Goal: Register for event/course

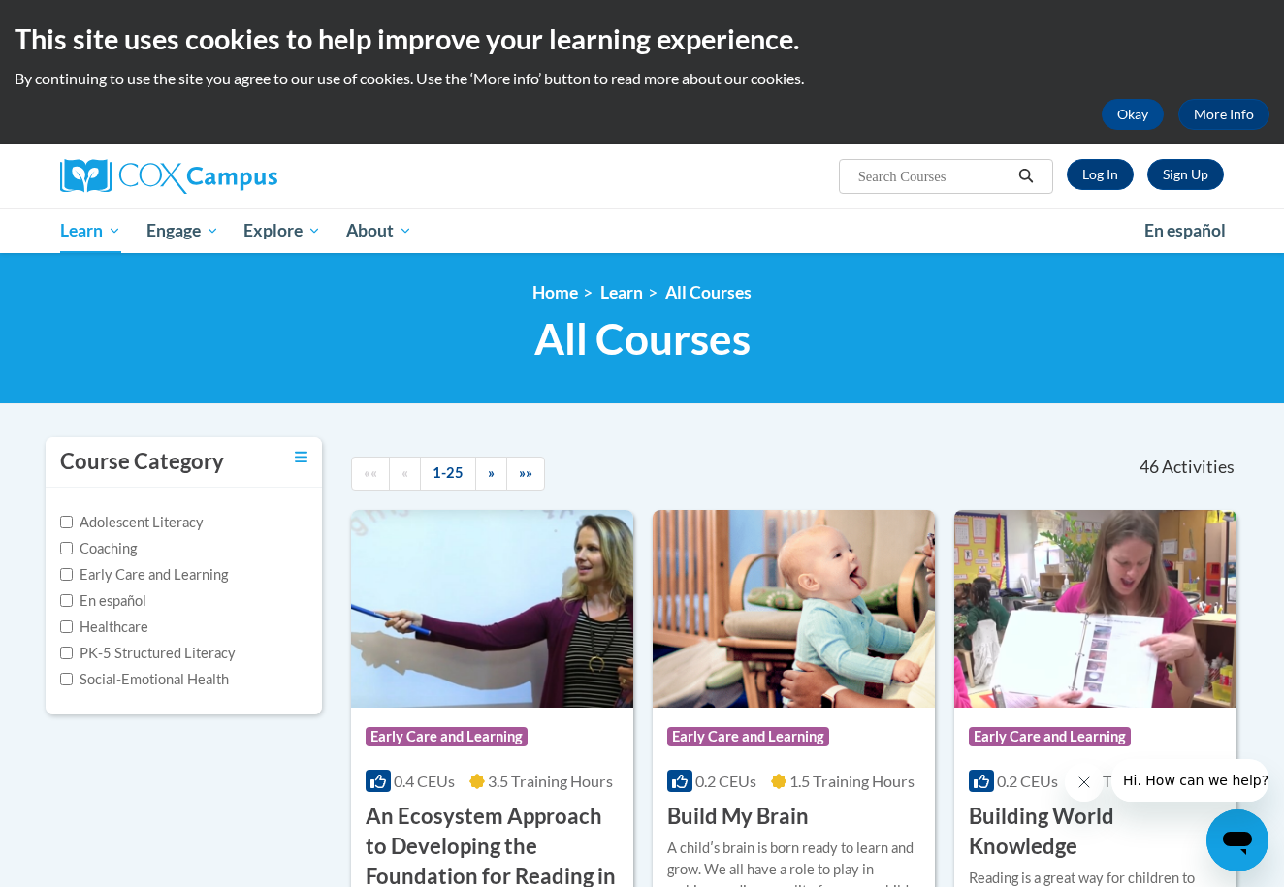
click at [594, 344] on span "All Courses" at bounding box center [642, 338] width 216 height 51
click at [1119, 112] on button "Okay" at bounding box center [1133, 114] width 62 height 31
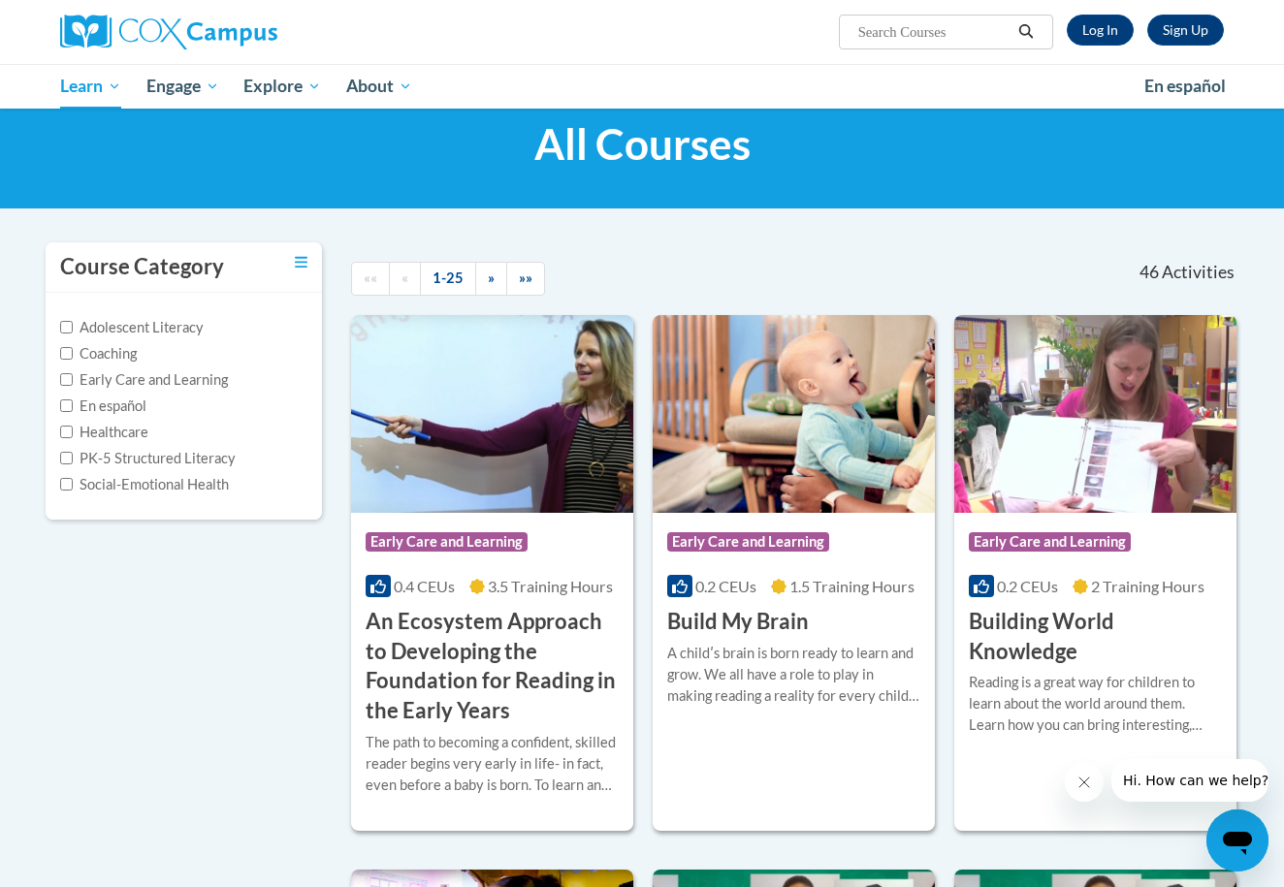
scroll to position [50, 0]
click at [68, 453] on input "PK-5 Structured Literacy" at bounding box center [66, 458] width 13 height 13
checkbox input "true"
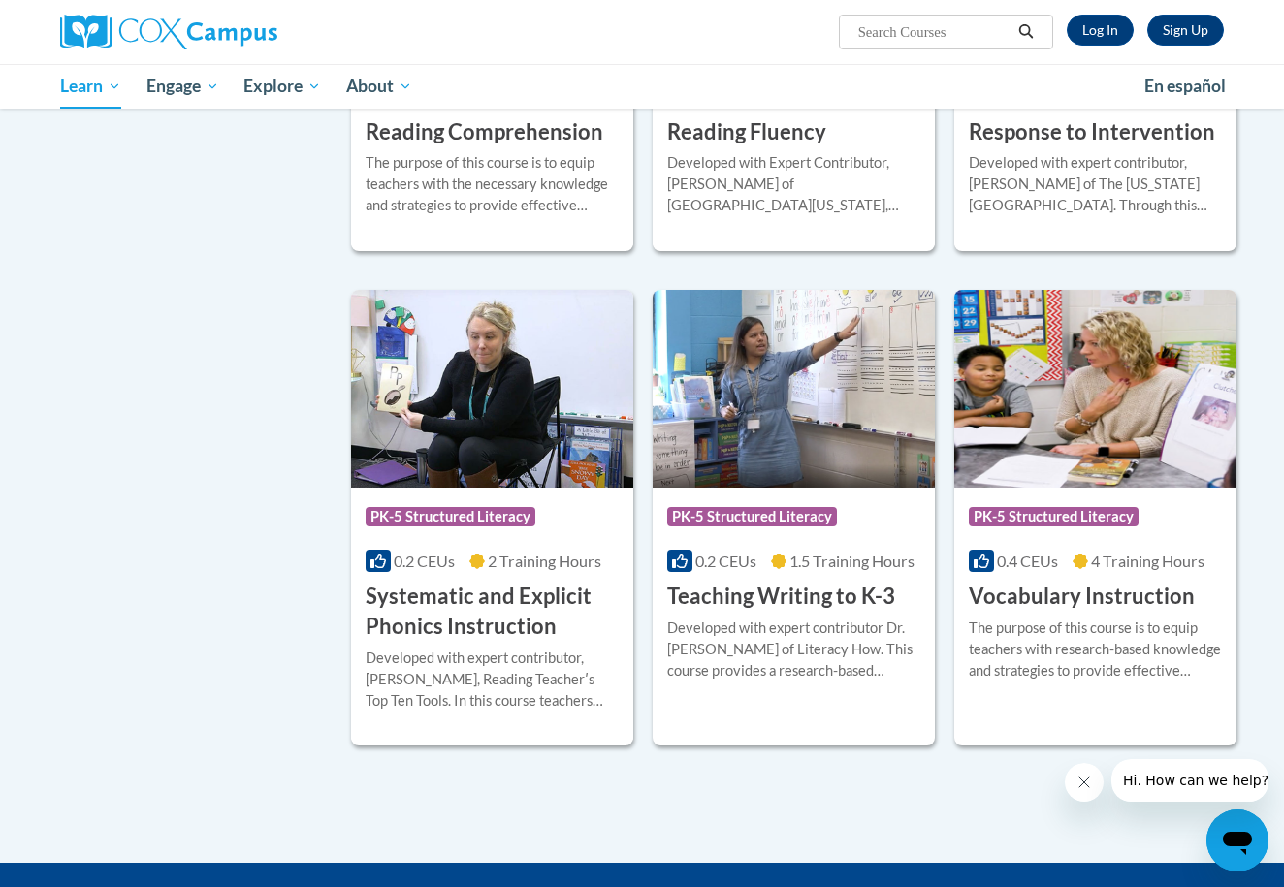
scroll to position [1552, 0]
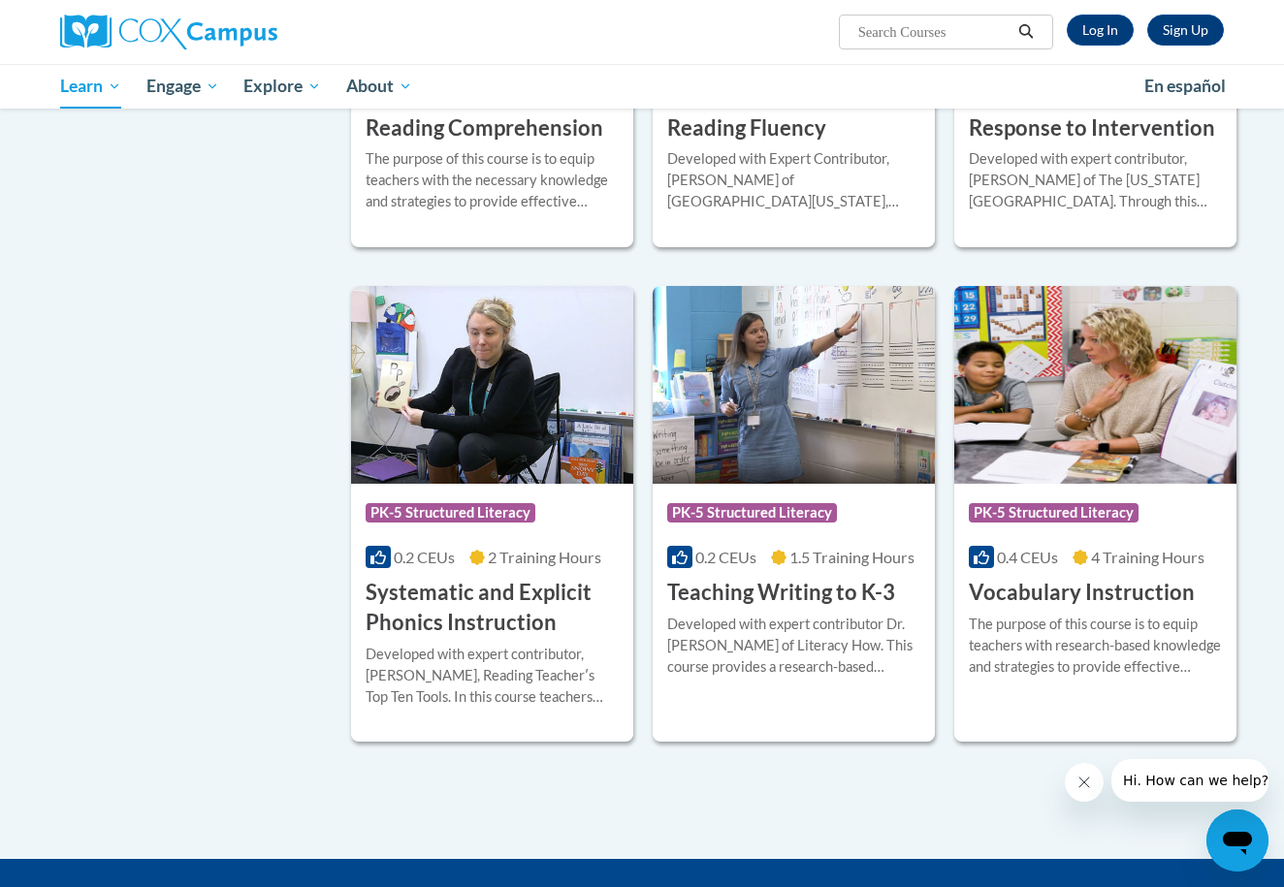
click at [535, 585] on h3 "Systematic and Explicit Phonics Instruction" at bounding box center [492, 608] width 253 height 60
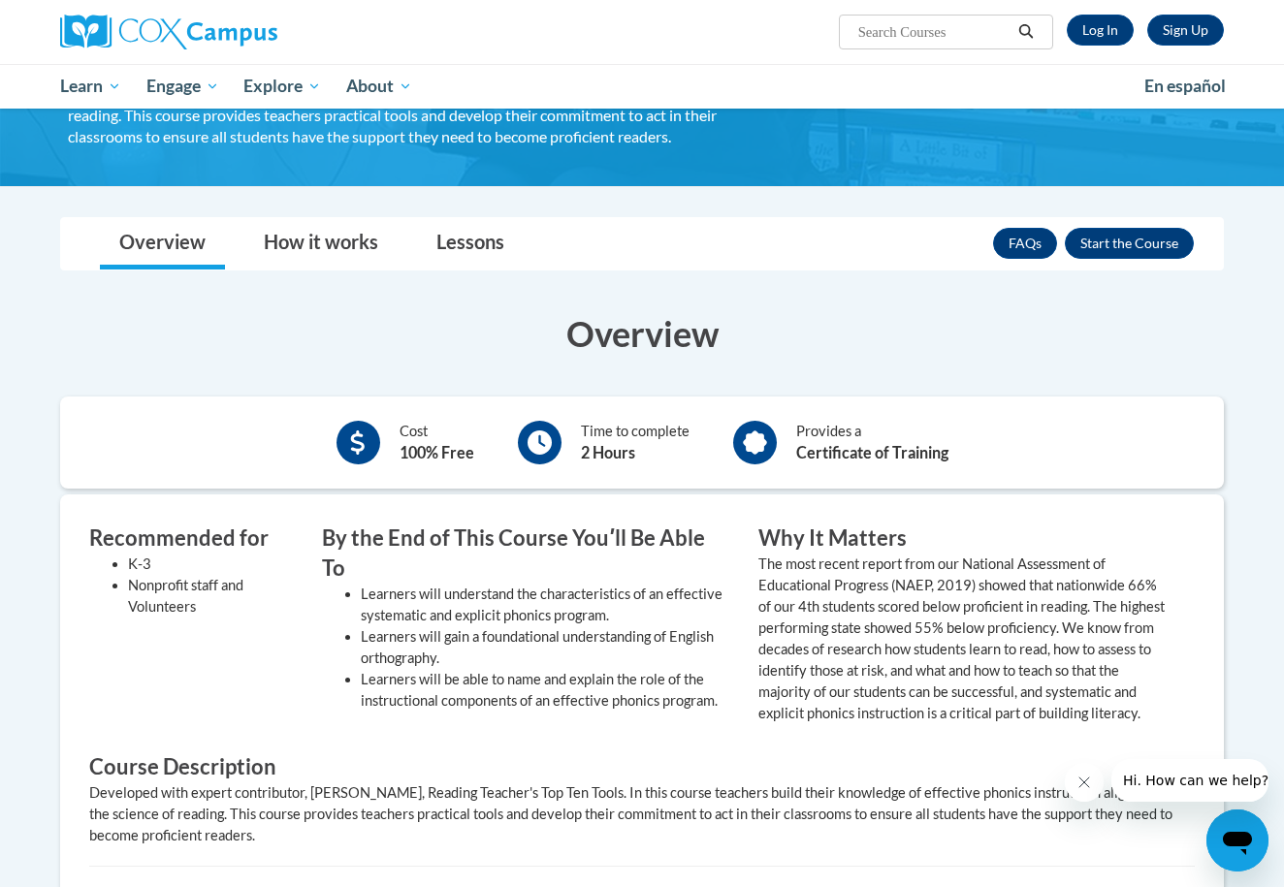
scroll to position [255, 0]
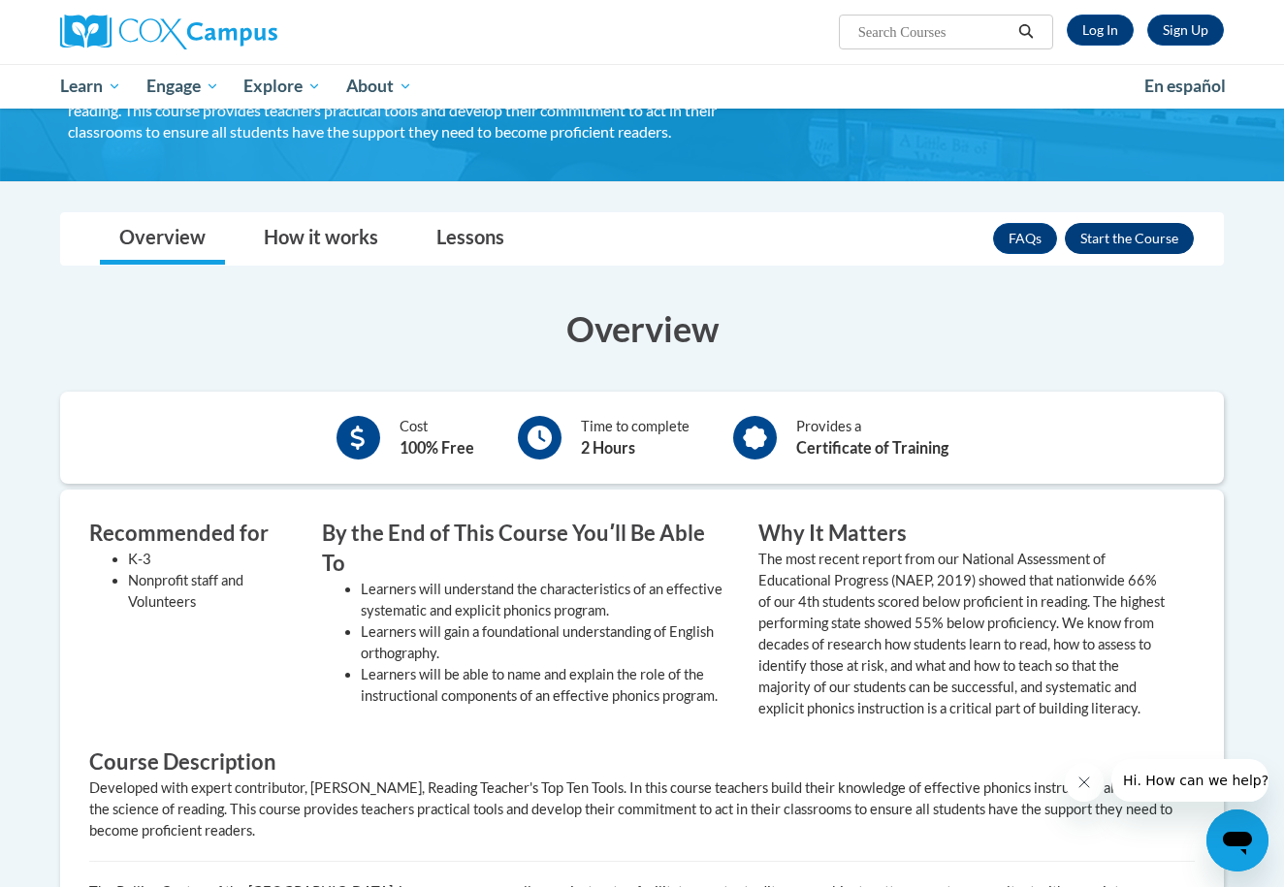
click at [1122, 242] on button "Enroll" at bounding box center [1129, 238] width 129 height 31
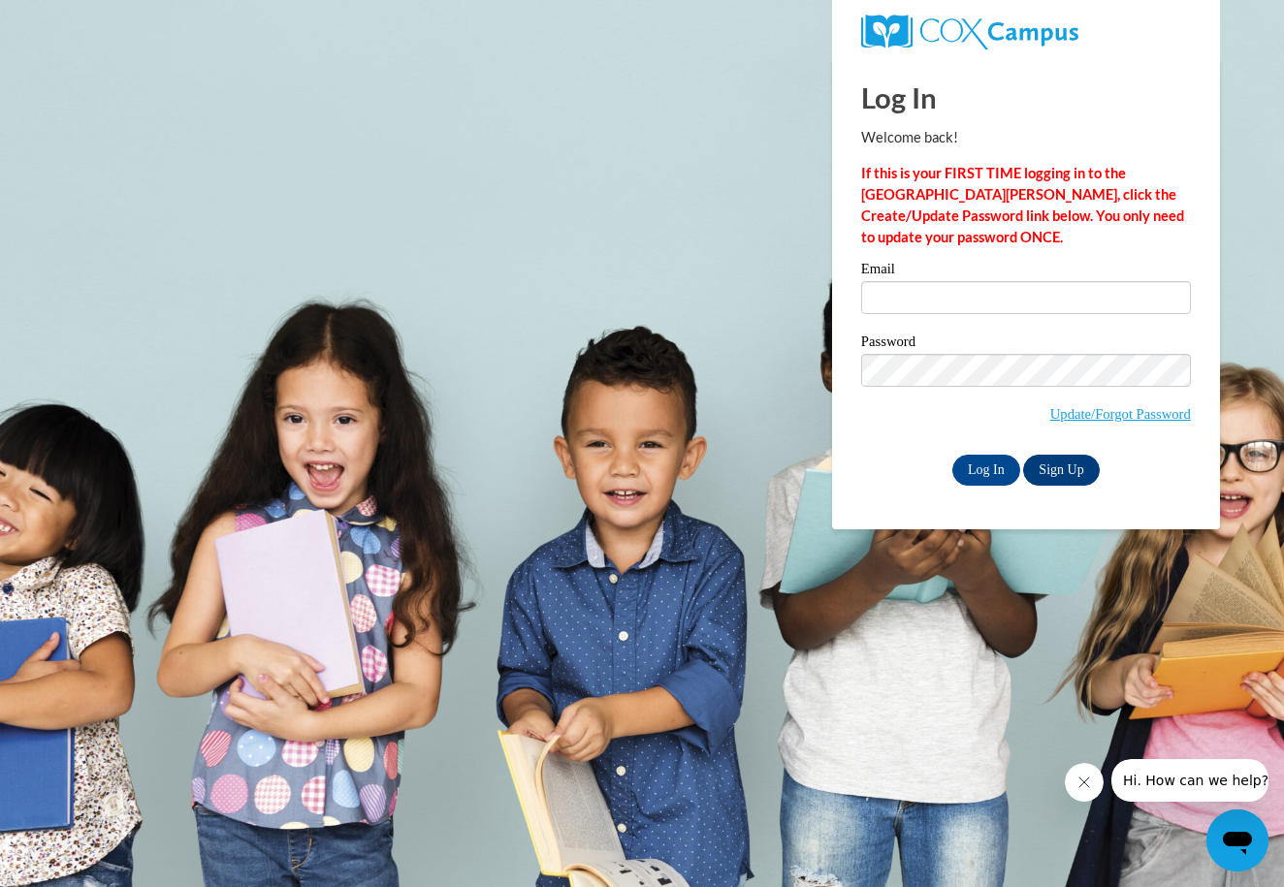
click at [1067, 461] on link "Sign Up" at bounding box center [1061, 470] width 76 height 31
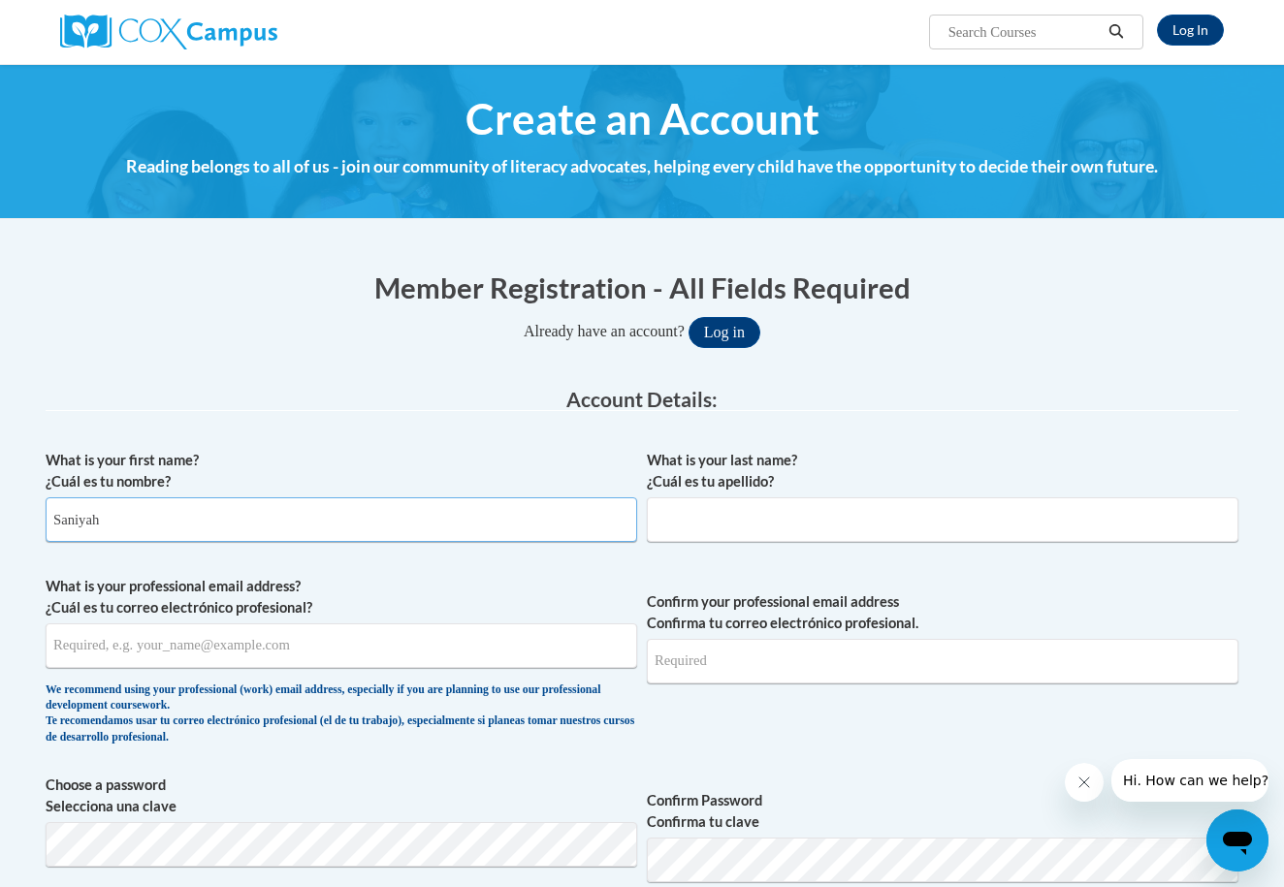
type input "Saniyah"
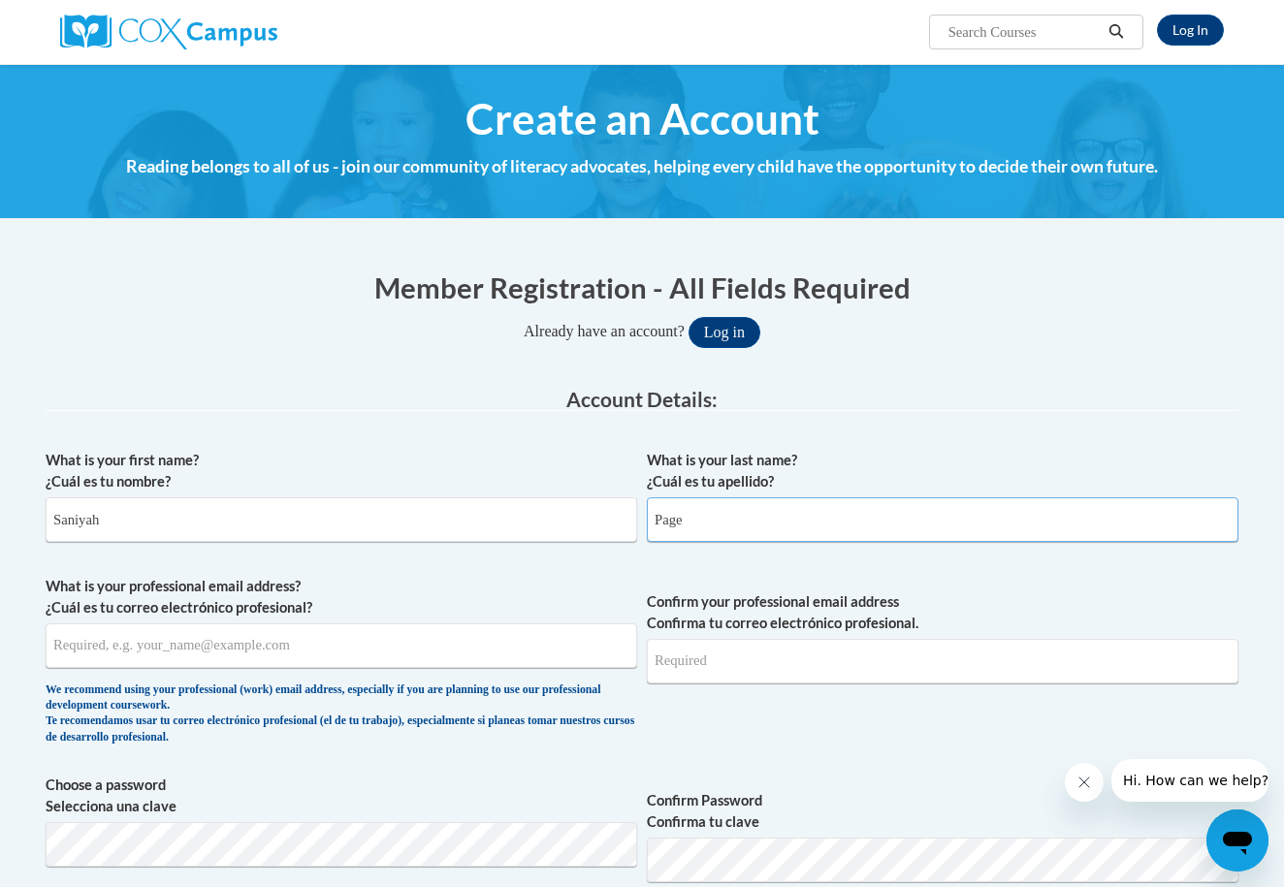
type input "Page"
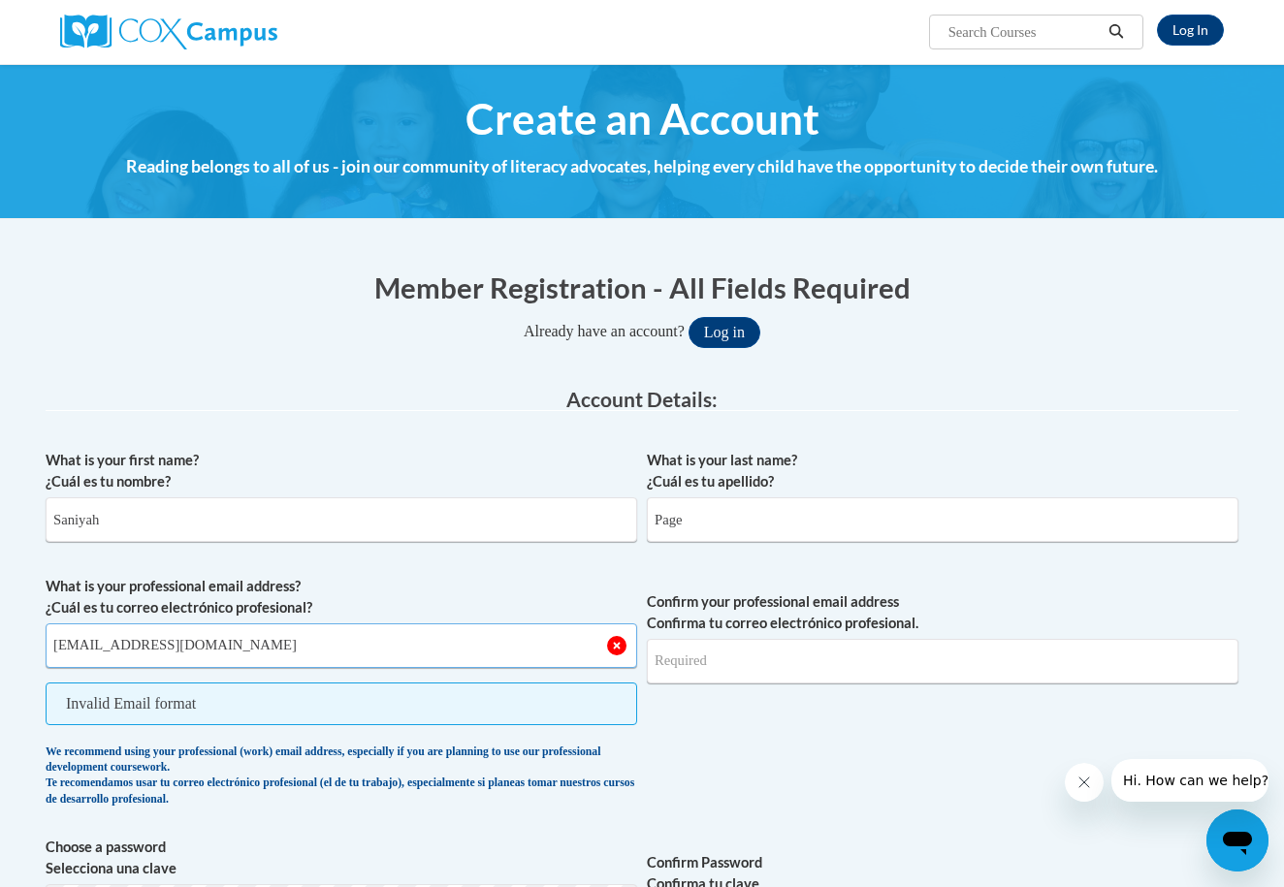
click at [357, 653] on input "saniyahpage1@mail.com" at bounding box center [342, 646] width 592 height 45
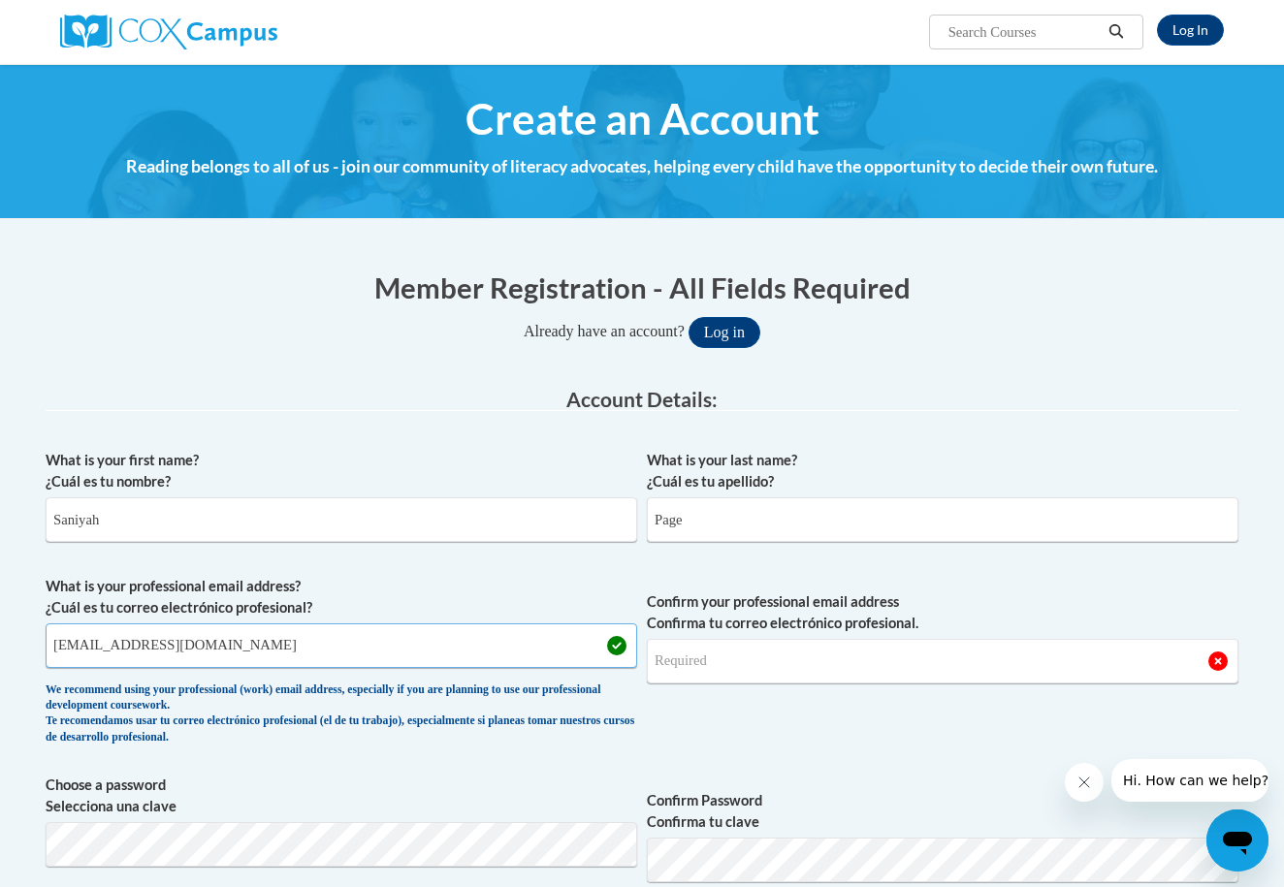
click at [152, 650] on input "saniyahpage1@mail.com" at bounding box center [342, 646] width 592 height 45
type input "saniyahpage1@gmail.com"
click at [685, 685] on span "Confirm your professional email address Confirma tu correo electrónico profesio…" at bounding box center [943, 665] width 592 height 179
click at [682, 673] on input "Confirm your professional email address Confirma tu correo electrónico profesio…" at bounding box center [943, 661] width 592 height 45
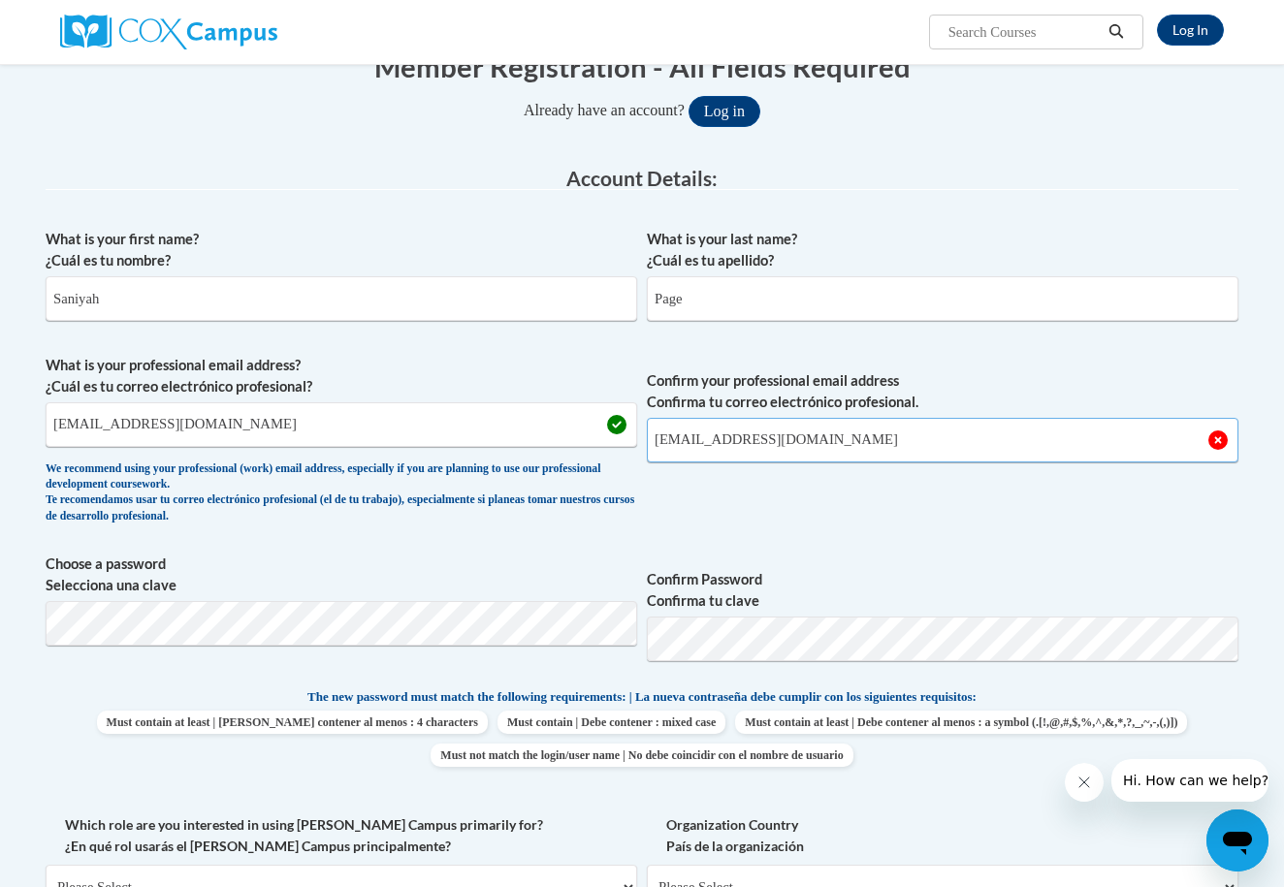
type input "saniyahpage1@gmail.com"
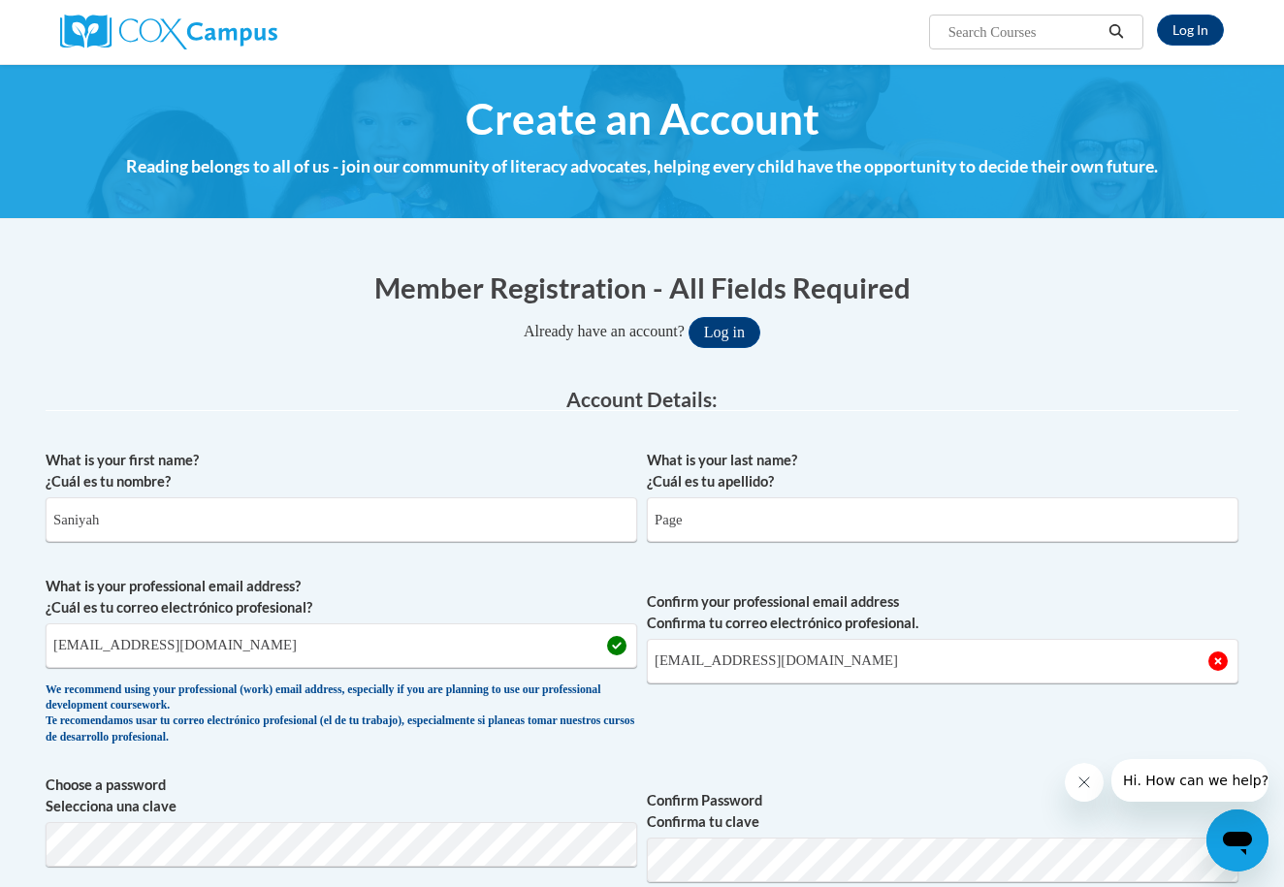
click at [231, 637] on div "What is your first name? ¿Cuál es tu nombre? Saniyah What is your last name? ¿C…" at bounding box center [642, 882] width 1193 height 884
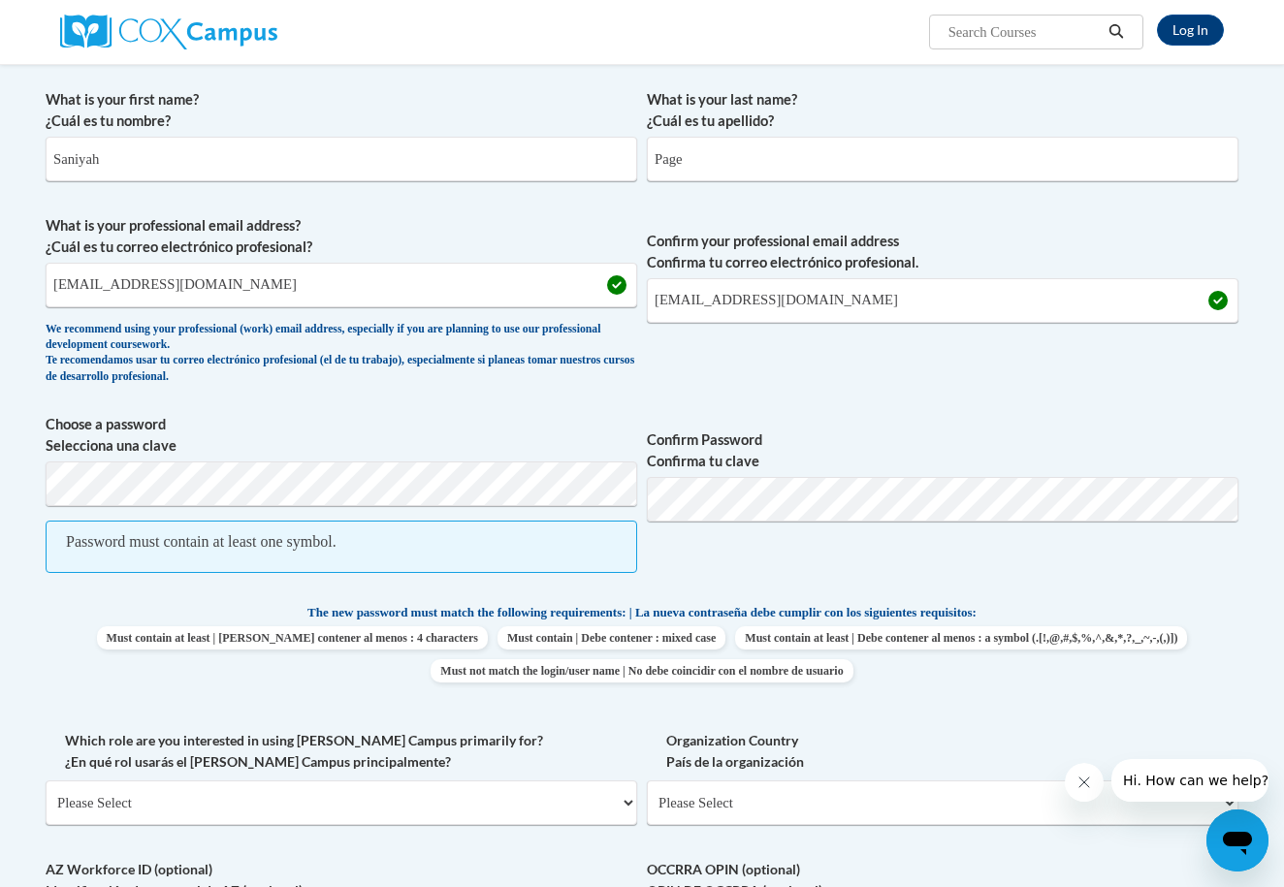
scroll to position [329, 0]
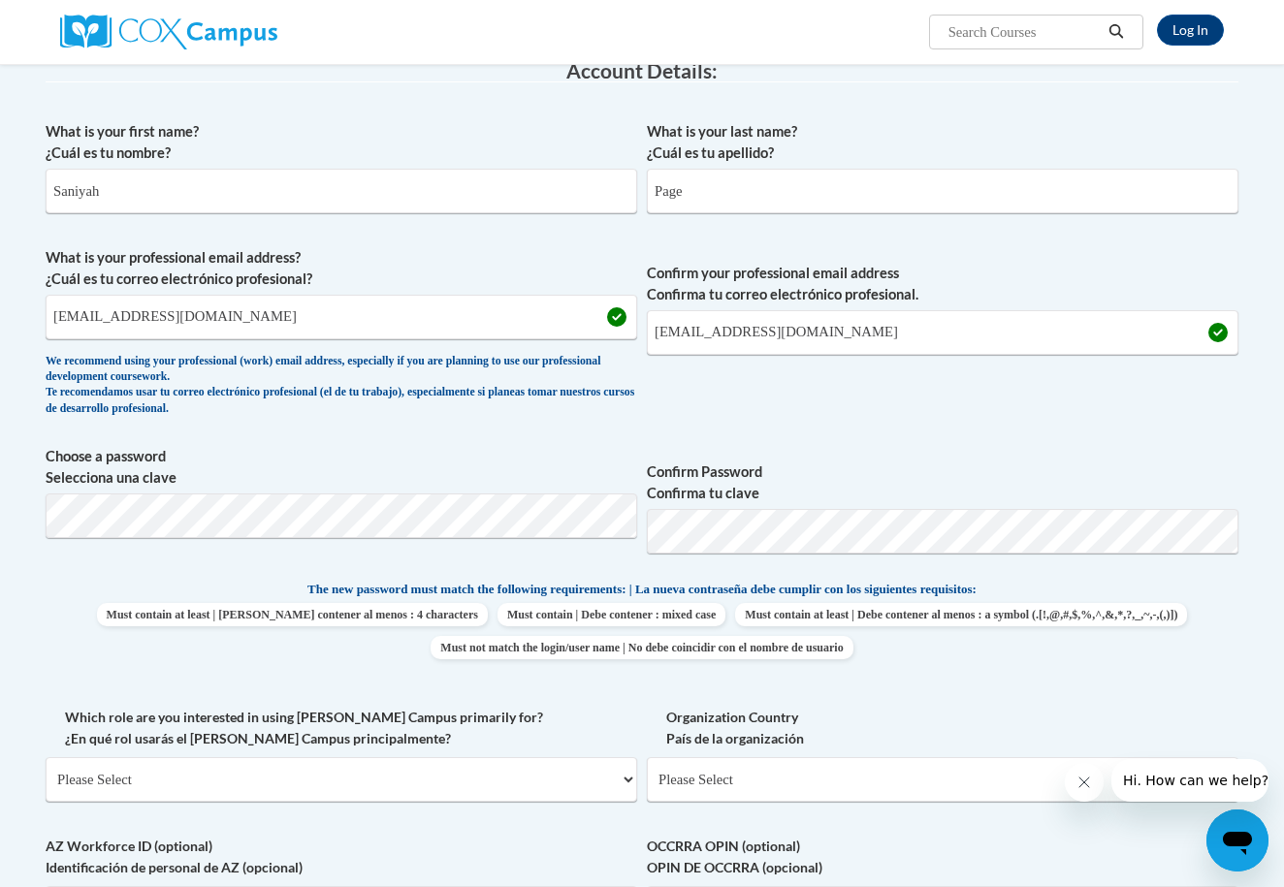
click at [777, 471] on label "Confirm Password Confirma tu clave" at bounding box center [943, 483] width 592 height 43
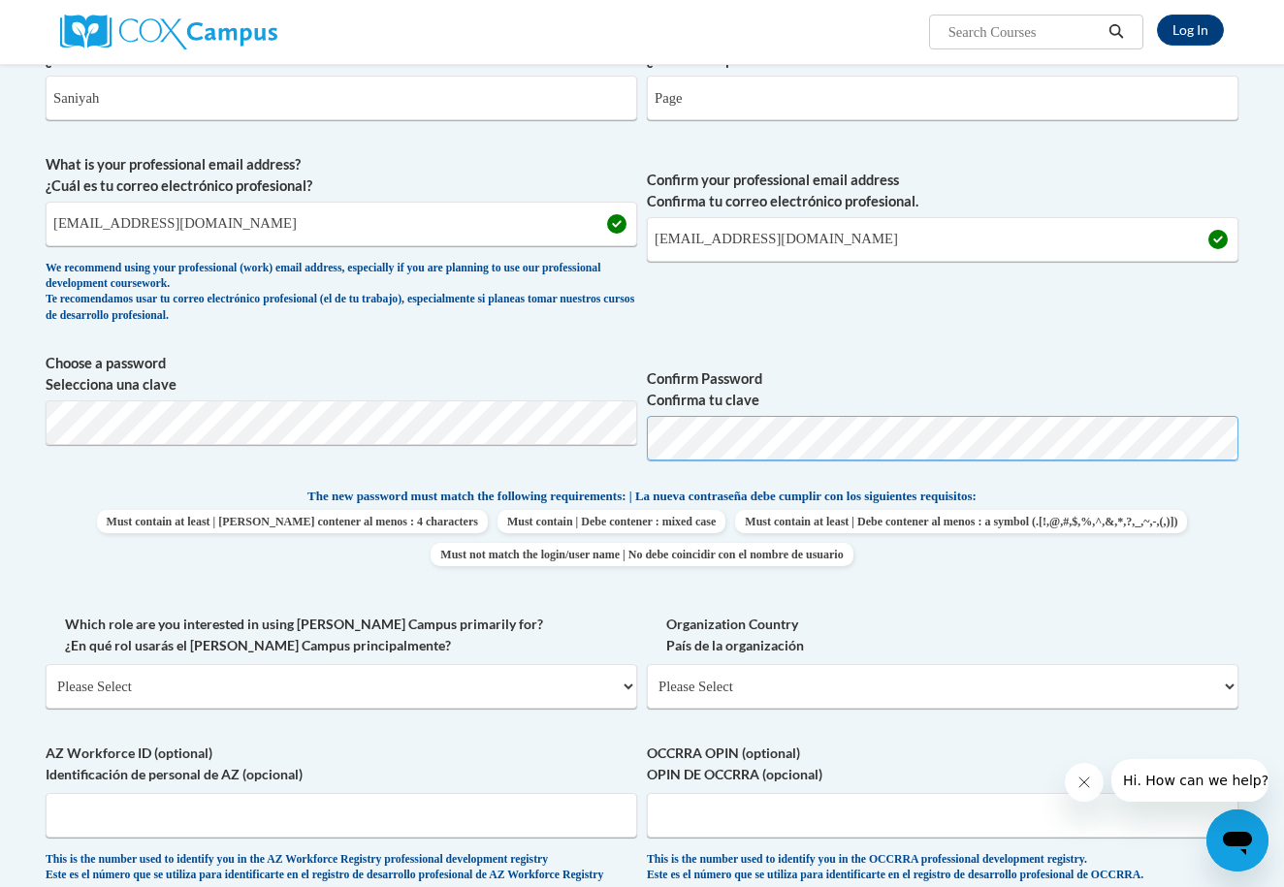
scroll to position [593, 0]
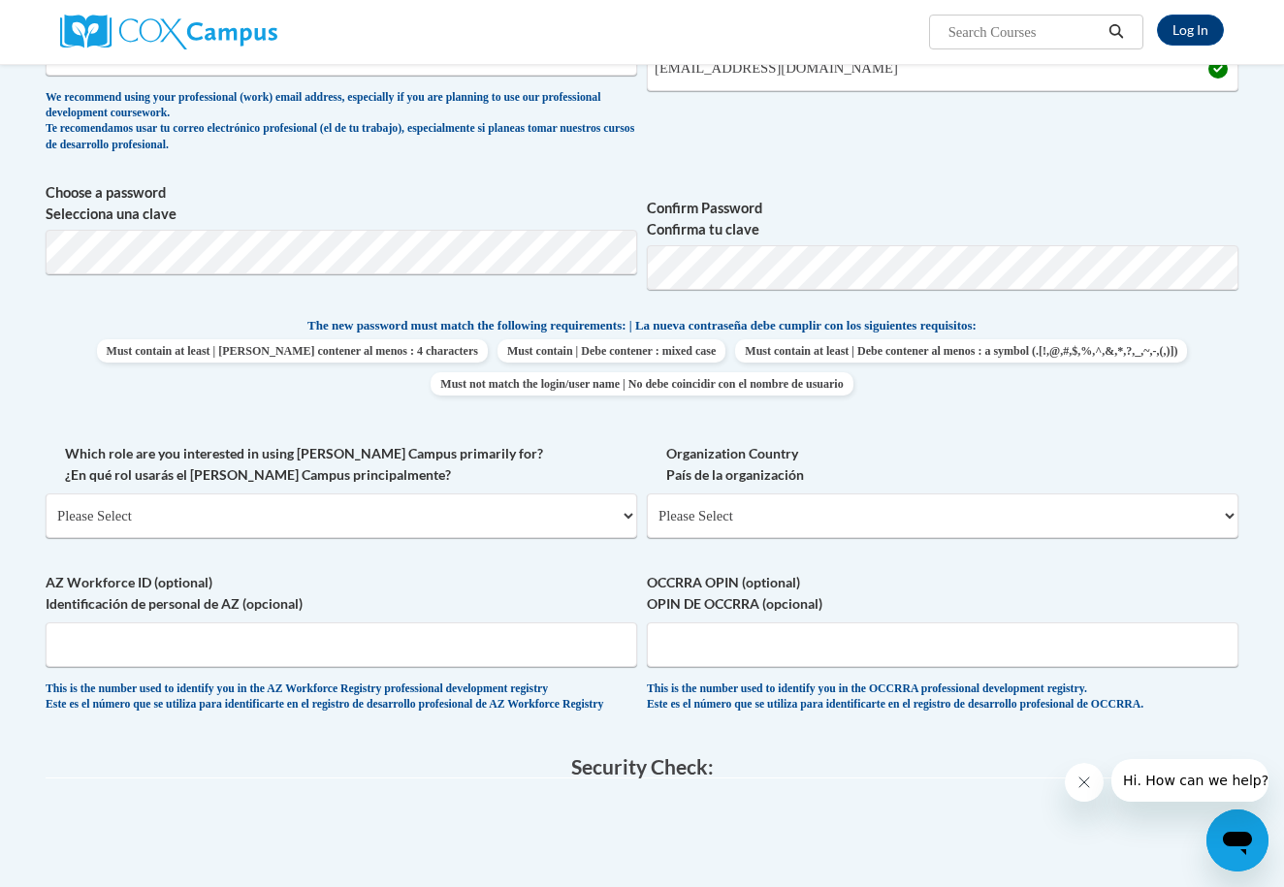
click at [335, 488] on span "Which role are you interested in using Cox Campus primarily for? ¿En qué rol us…" at bounding box center [342, 490] width 592 height 95
select select "fbf2d438-af2f-41f8-98f1-81c410e29de3"
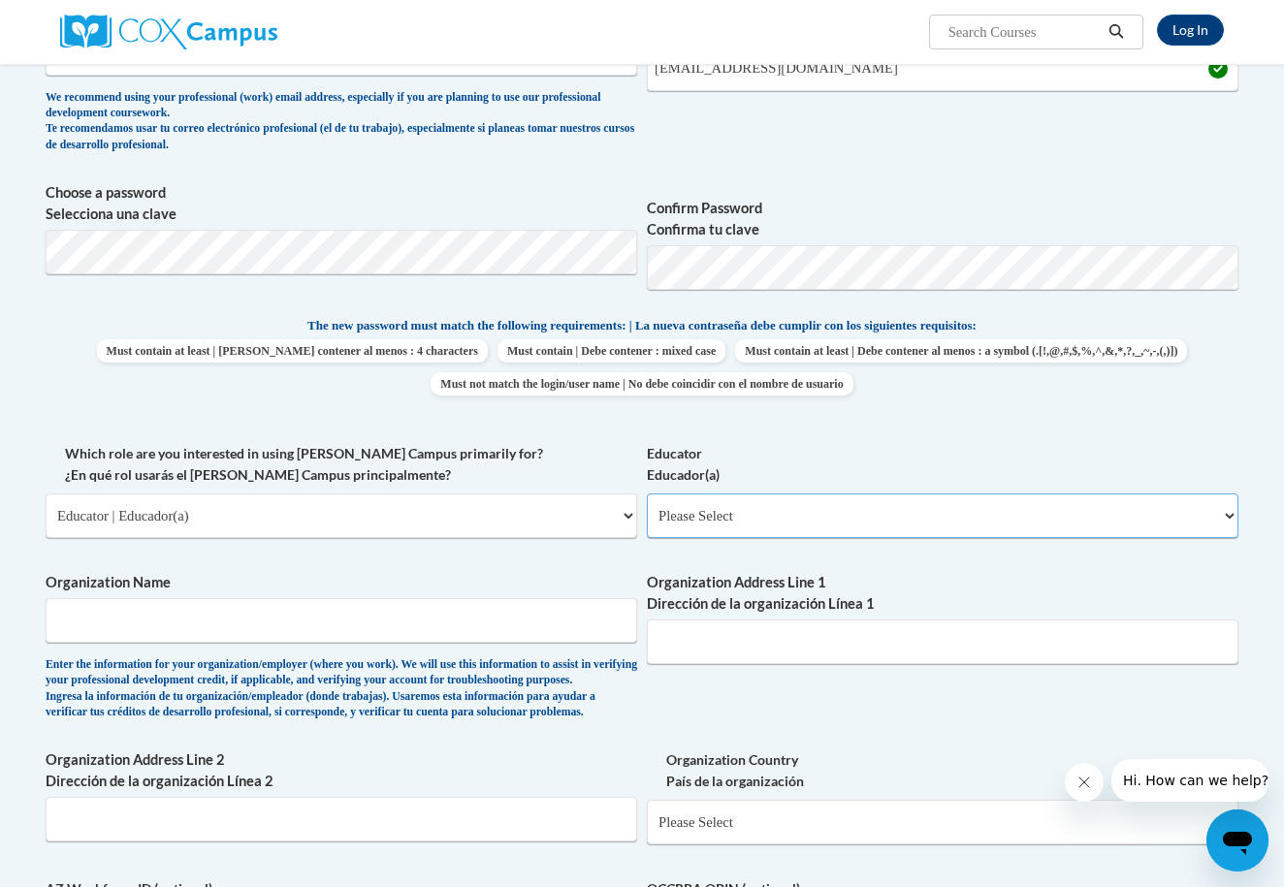
select select "8e40623d-54d0-45cd-9f92-5df65cd3f8cf"
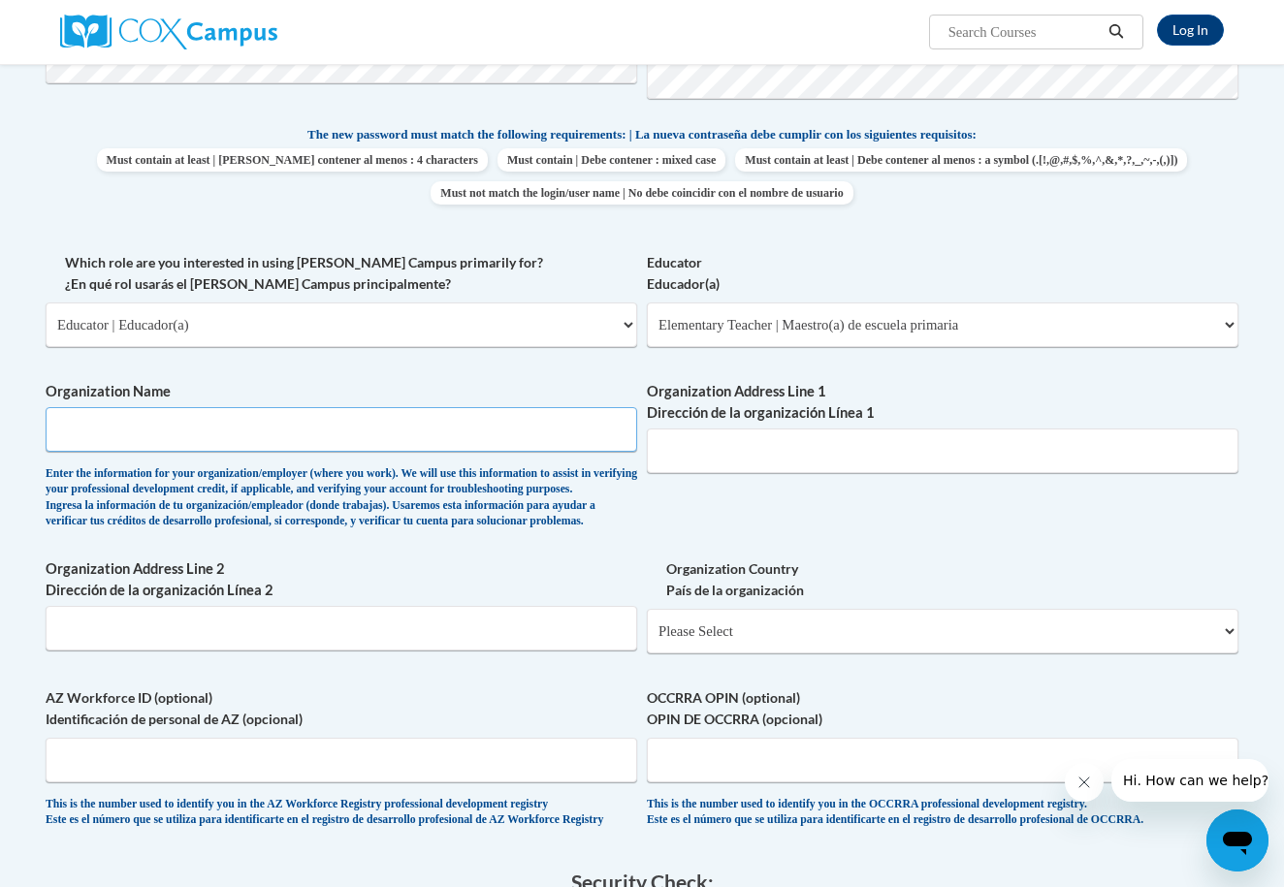
scroll to position [795, 0]
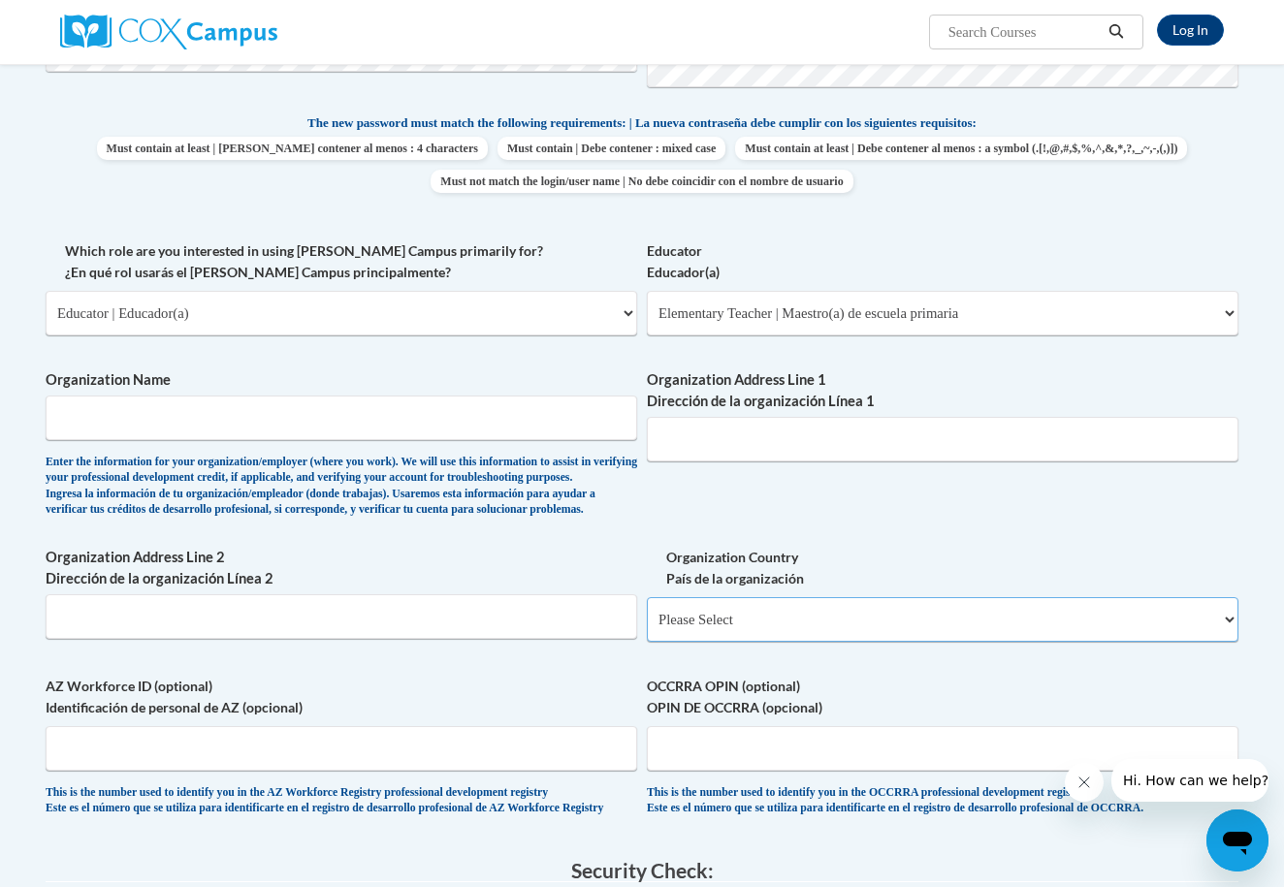
select select "ad49bcad-a171-4b2e-b99c-48b446064914"
select select
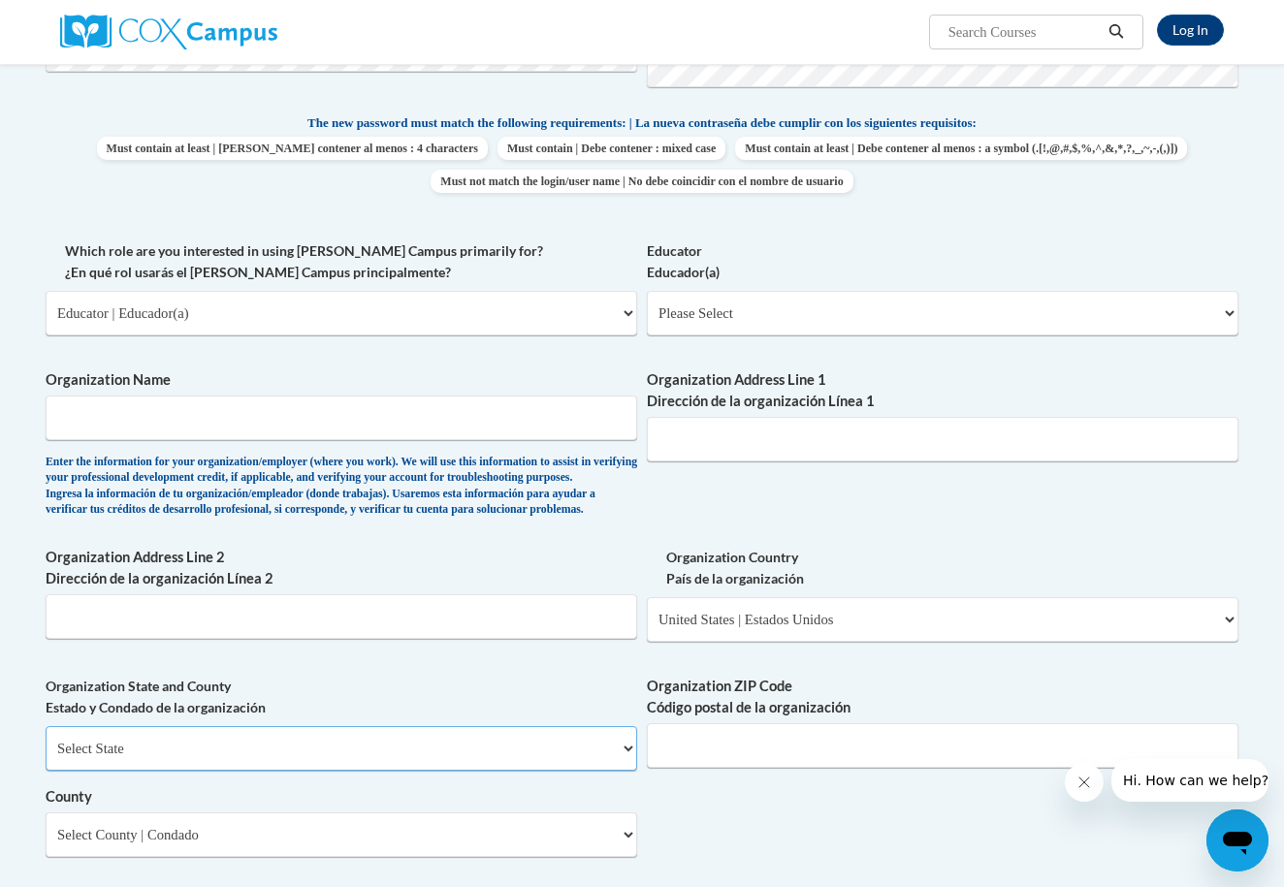
select select "Illinois"
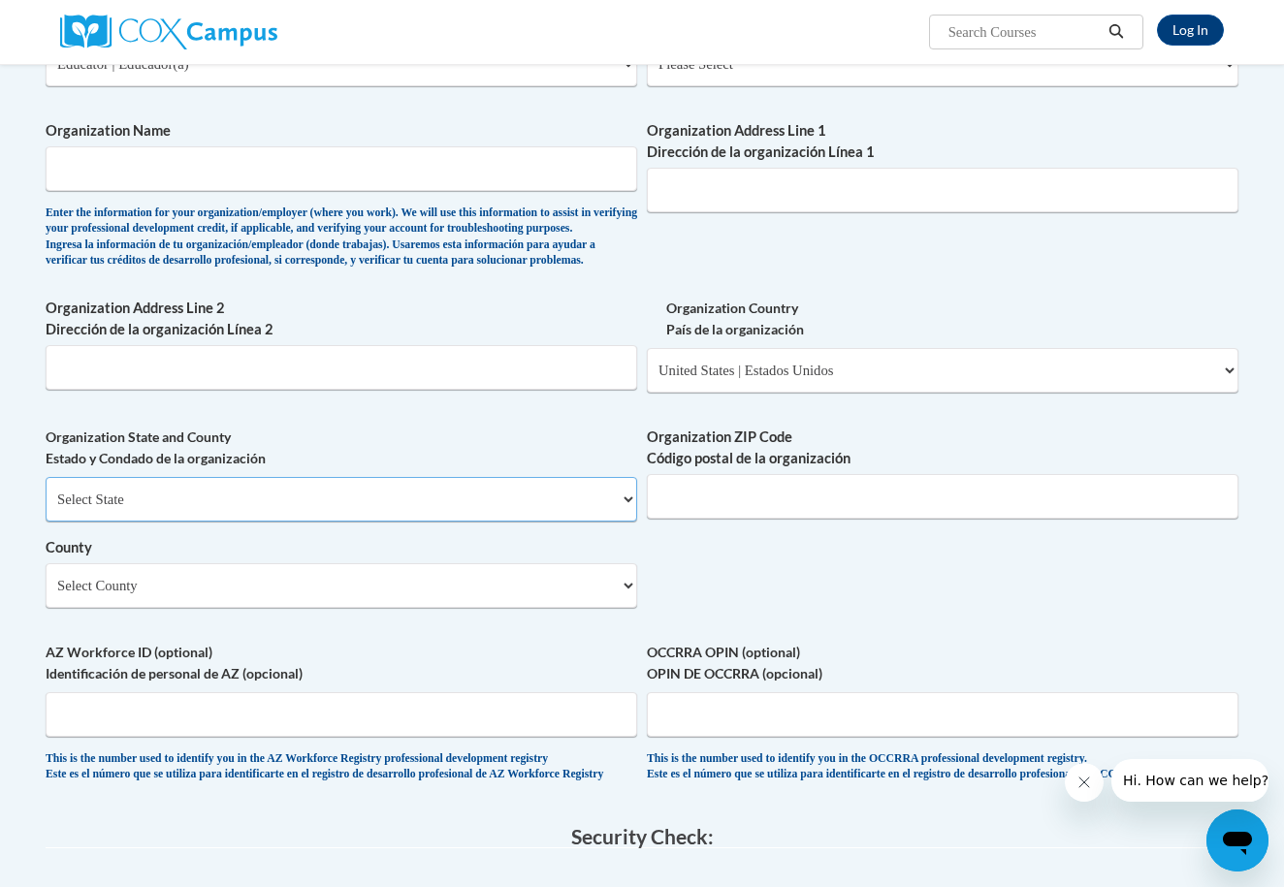
scroll to position [1077, 0]
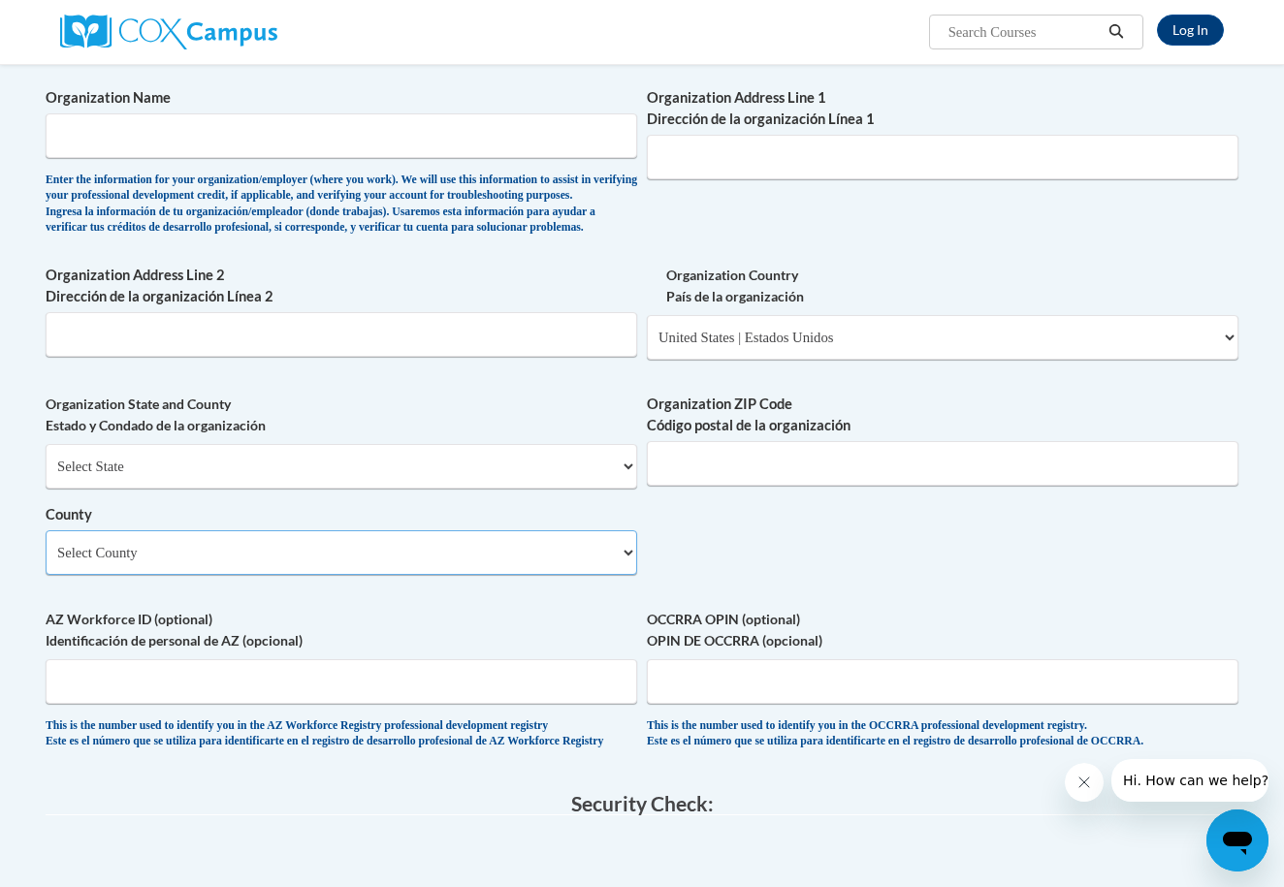
select select "DuPage"
click at [553, 681] on input "AZ Workforce ID (optional) Identificación de personal de AZ (opcional)" at bounding box center [342, 681] width 592 height 45
type input "60108"
click at [131, 113] on input "Organization Name" at bounding box center [342, 135] width 592 height 45
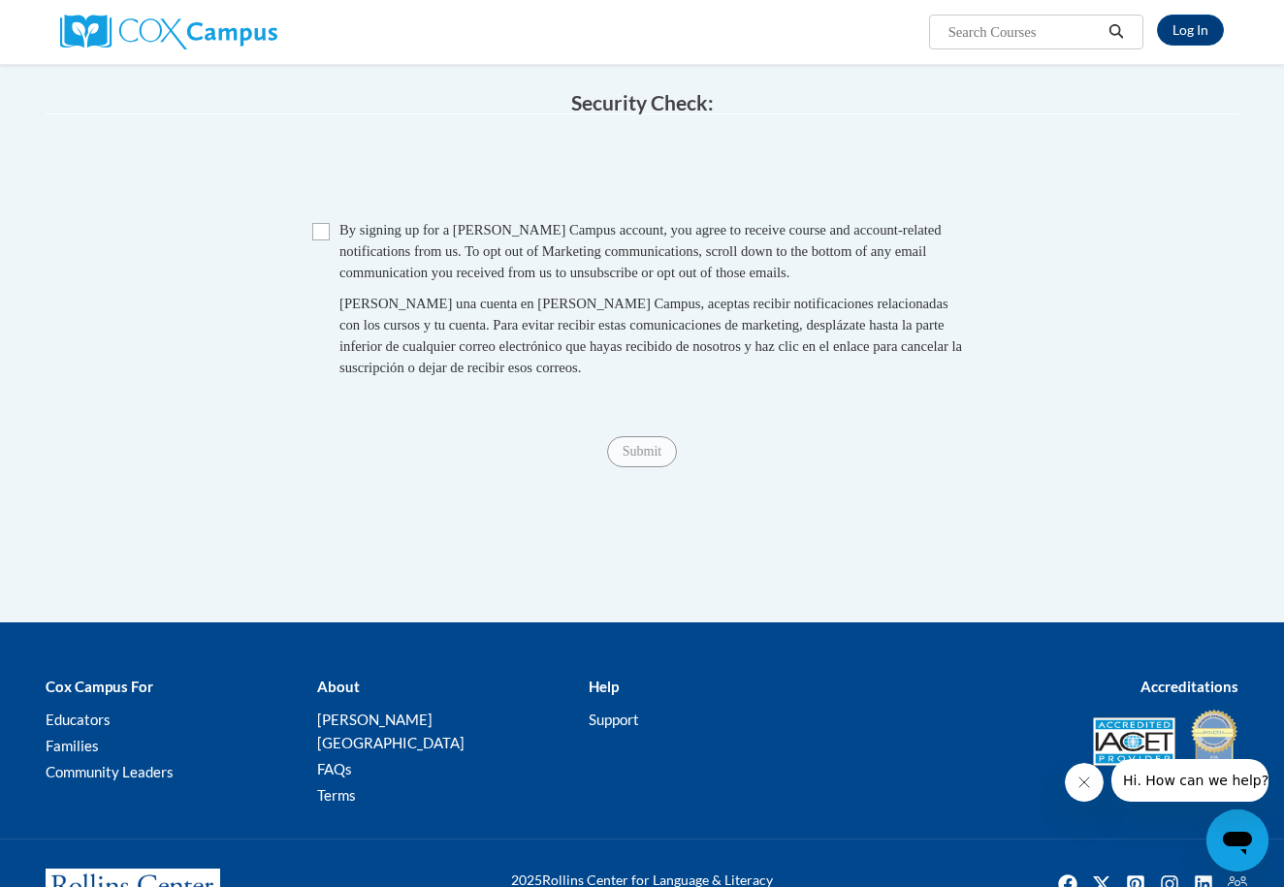
scroll to position [1825, 0]
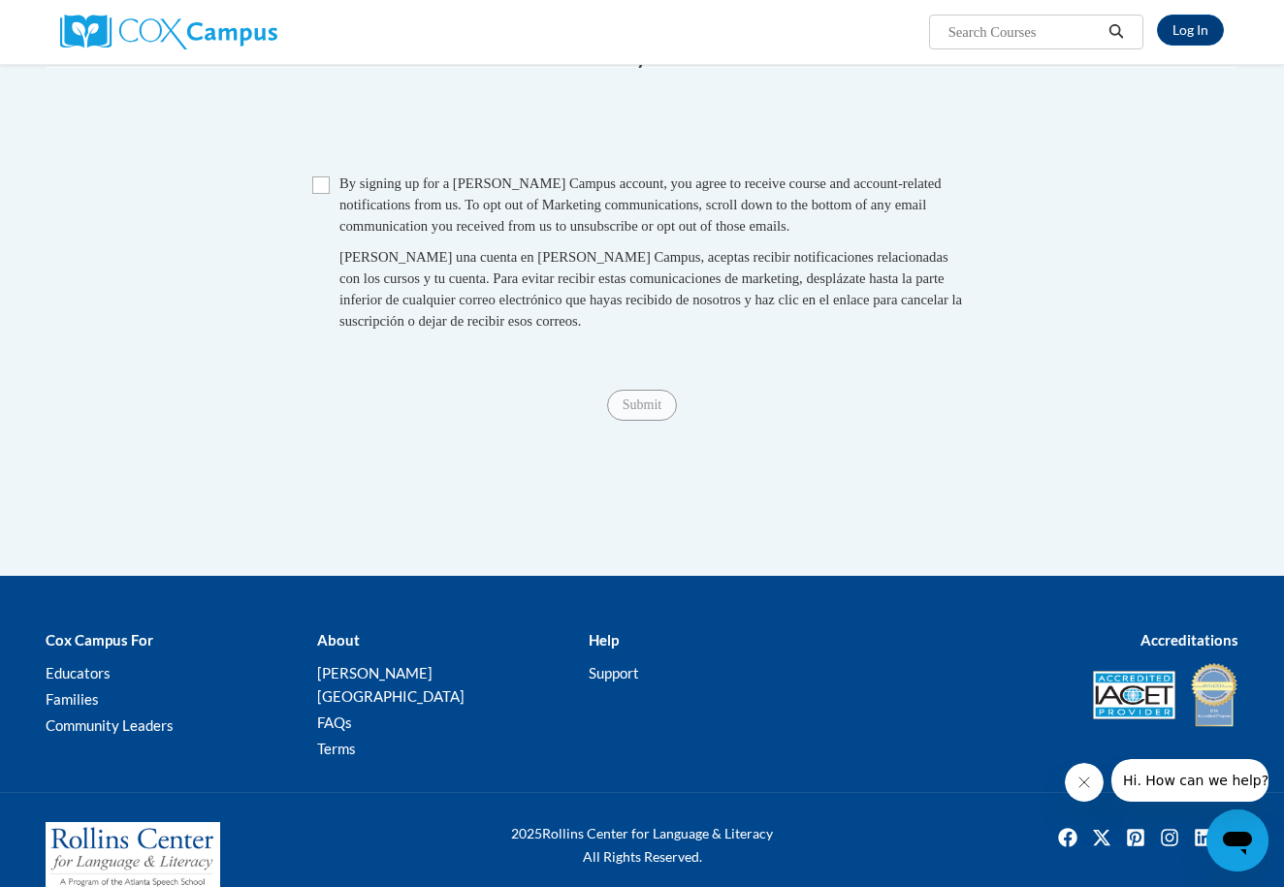
click at [315, 186] on input "Checkbox" at bounding box center [320, 185] width 17 height 17
checkbox input "true"
click at [635, 401] on input "Submit" at bounding box center [642, 405] width 70 height 31
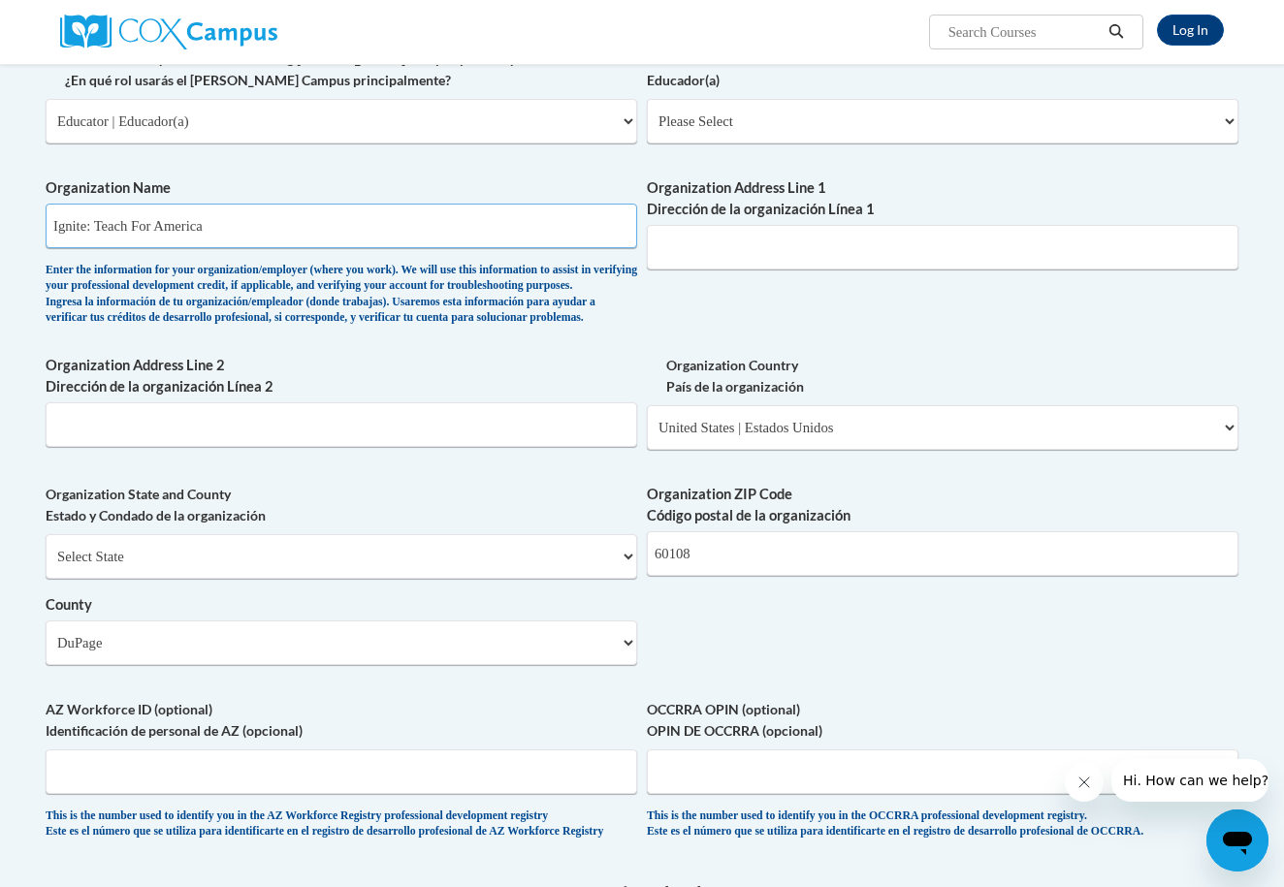
scroll to position [1383, 0]
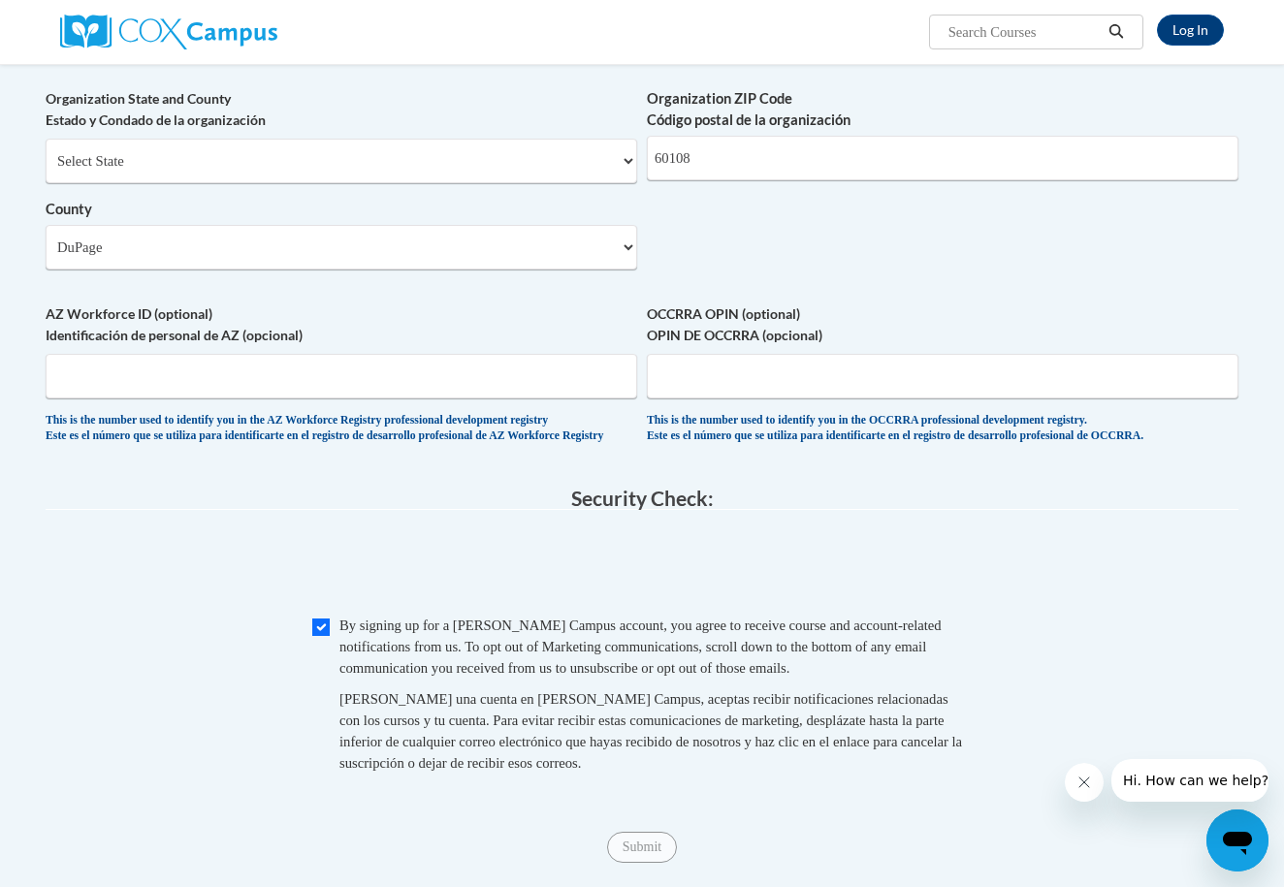
type input "Ignite: Teach For America"
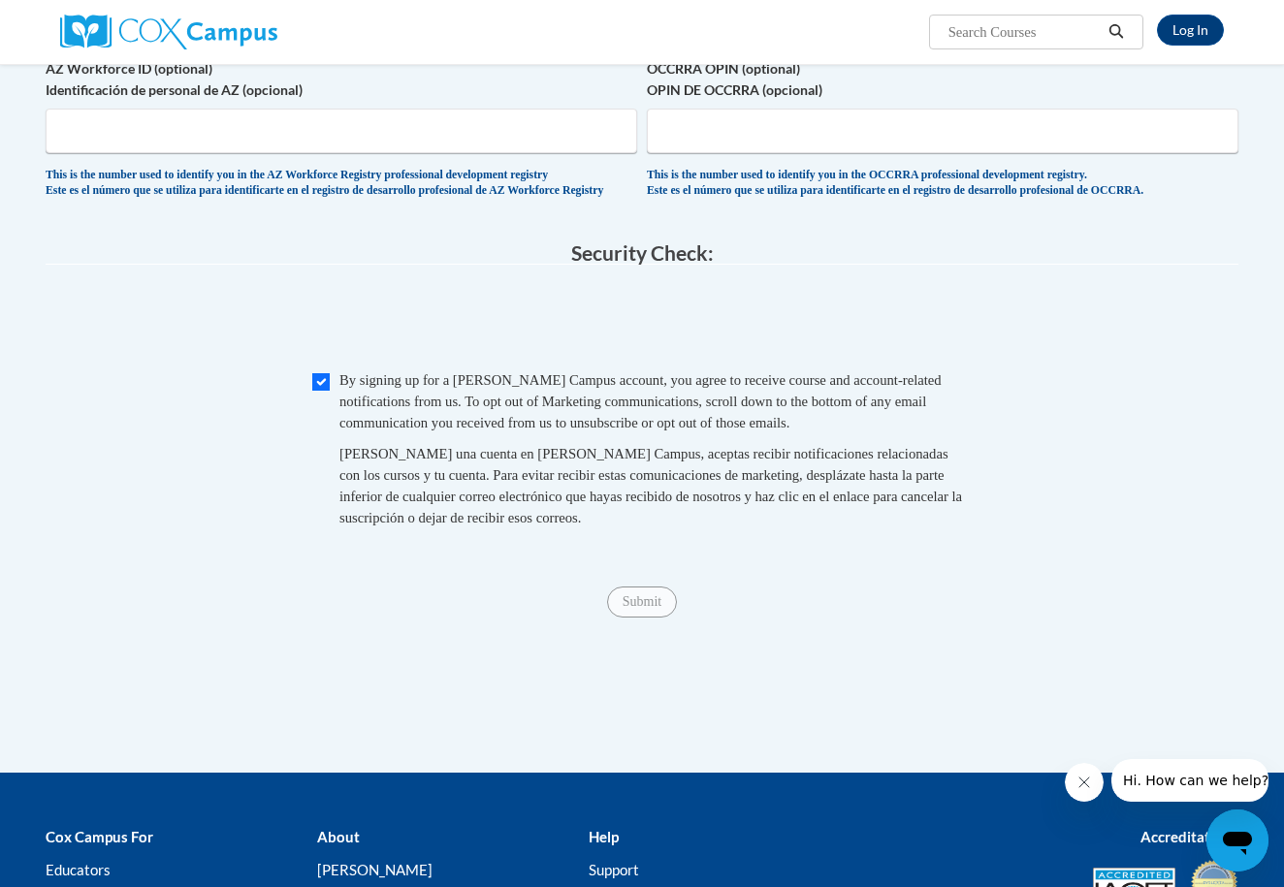
scroll to position [1649, 0]
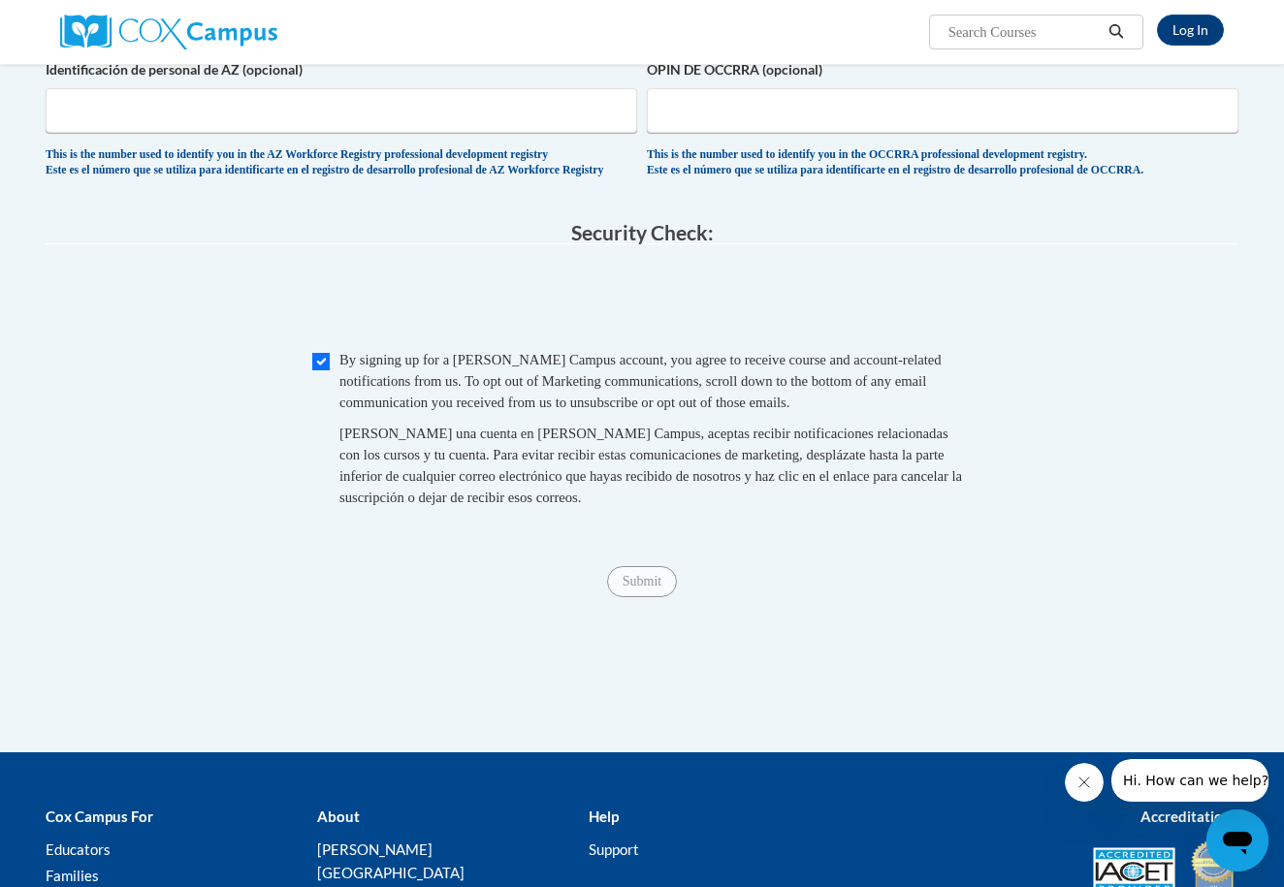
click at [320, 358] on input "Checkbox" at bounding box center [320, 361] width 17 height 17
checkbox input "true"
click at [629, 573] on input "Submit" at bounding box center [642, 581] width 70 height 31
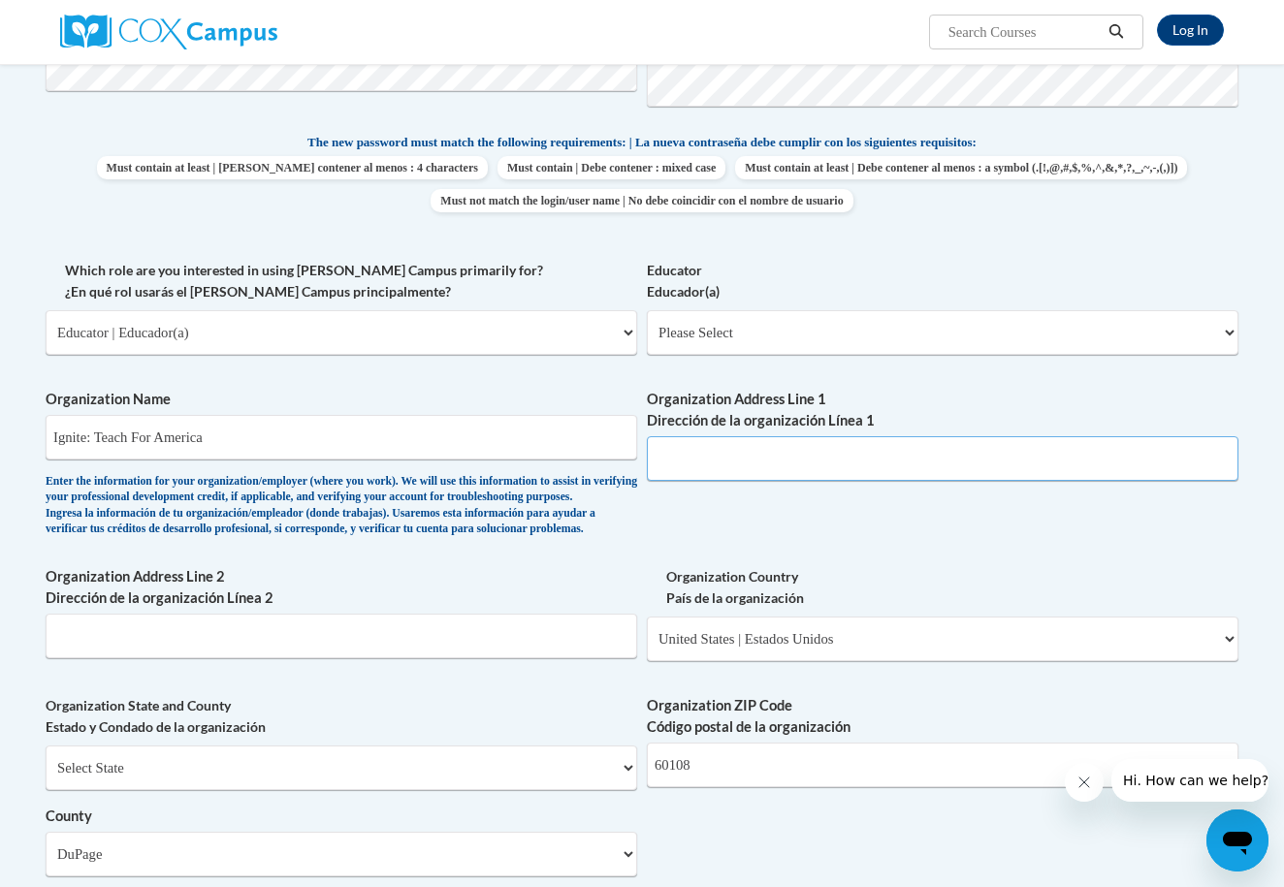
paste input "25 Broadway, 12th Floor, New York, NY"
drag, startPoint x: 939, startPoint y: 438, endPoint x: 783, endPoint y: 451, distance: 156.7
click at [782, 451] on input "25 Broadway, 12th Floor, New York, NY" at bounding box center [943, 458] width 592 height 45
click at [777, 448] on input "25 Broadway, 12th Floor, New York, NY" at bounding box center [943, 458] width 592 height 45
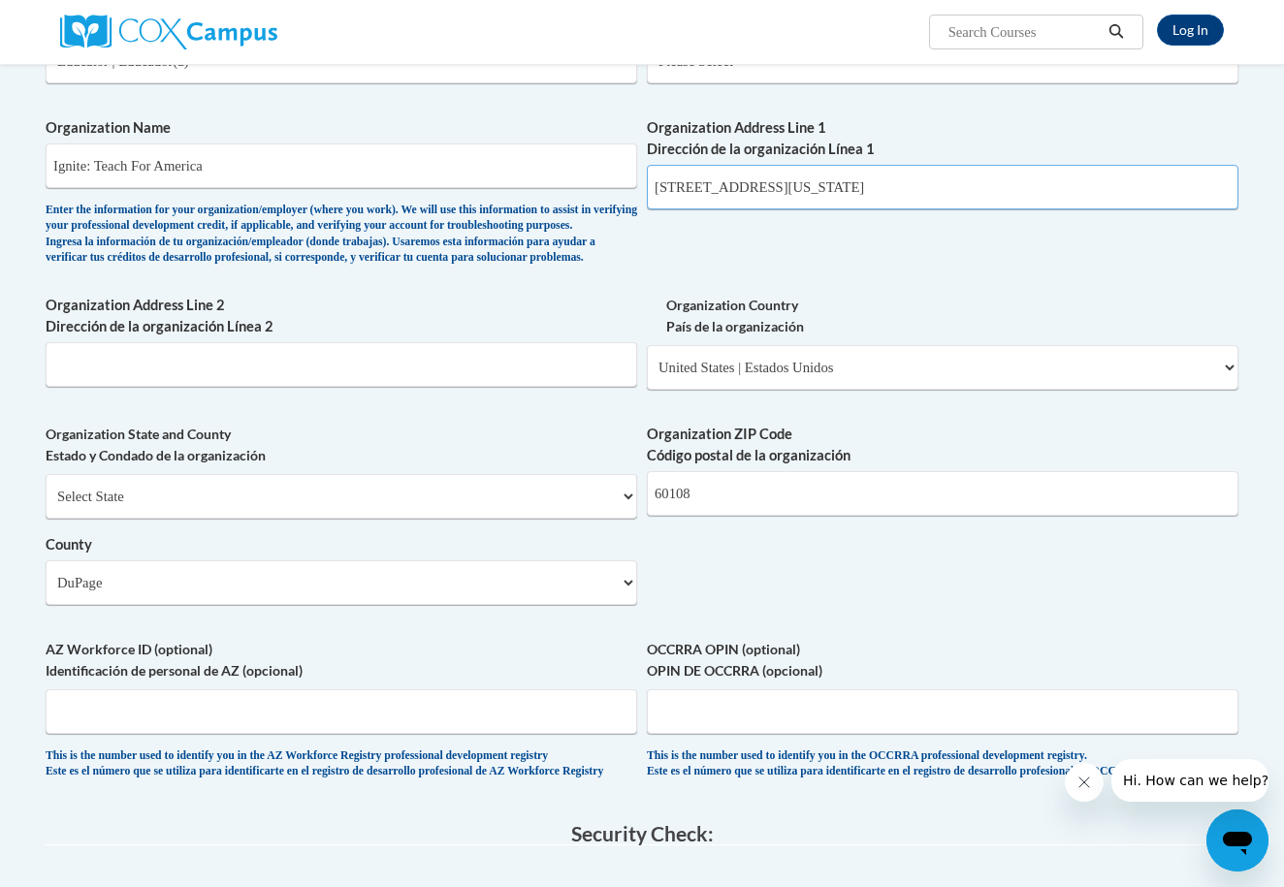
scroll to position [1467, 0]
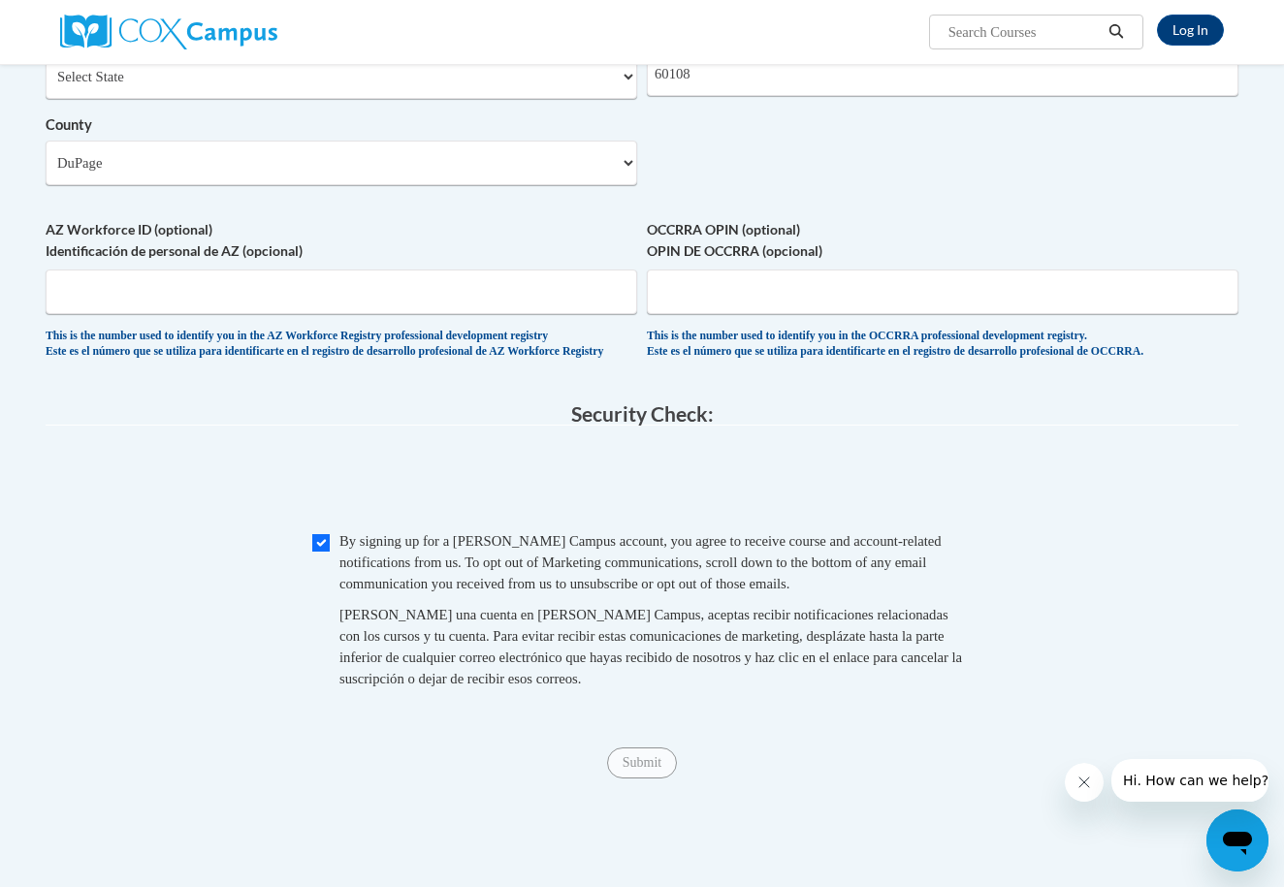
type input "25 Broadway, 12th Floor, New York, NY"
click at [655, 767] on input "Submit" at bounding box center [642, 763] width 70 height 31
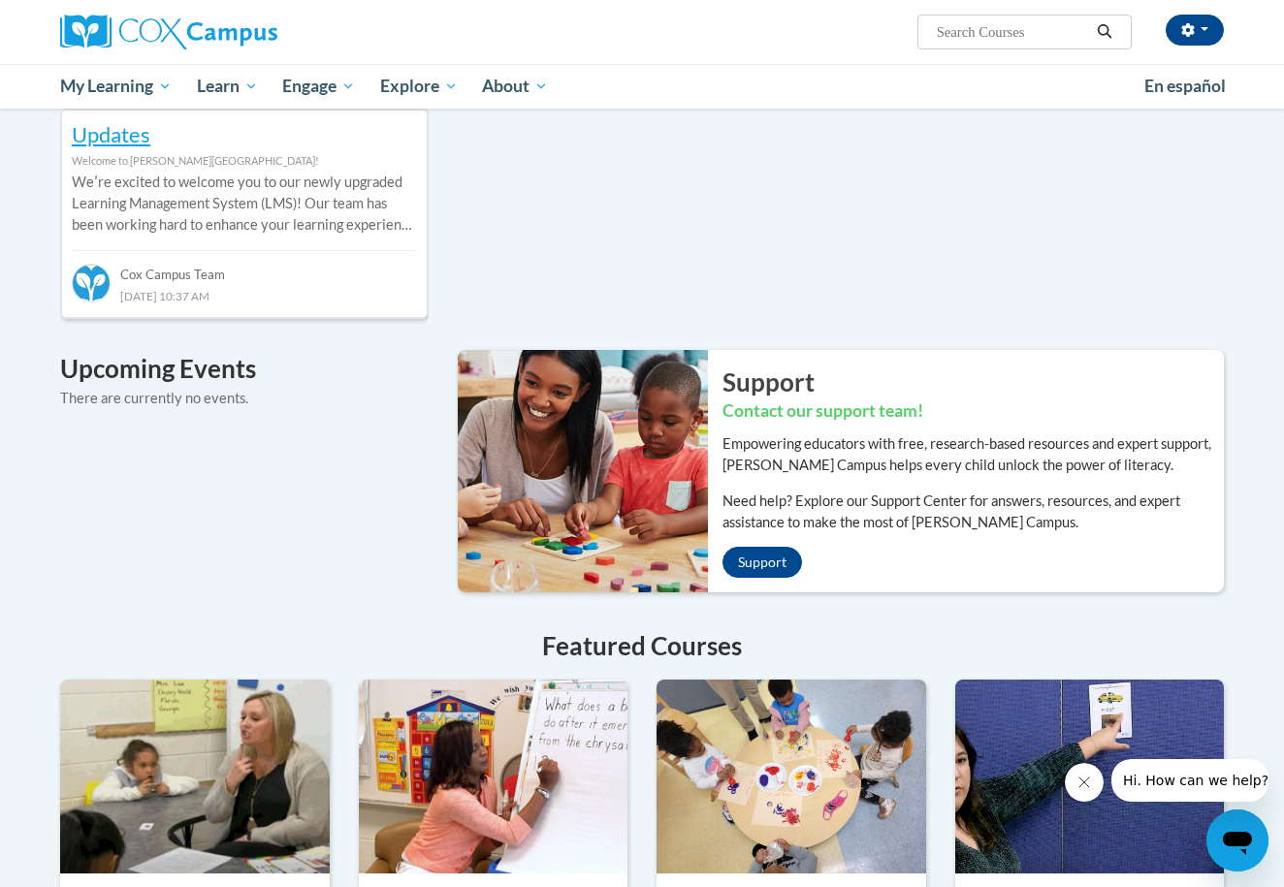
scroll to position [915, 0]
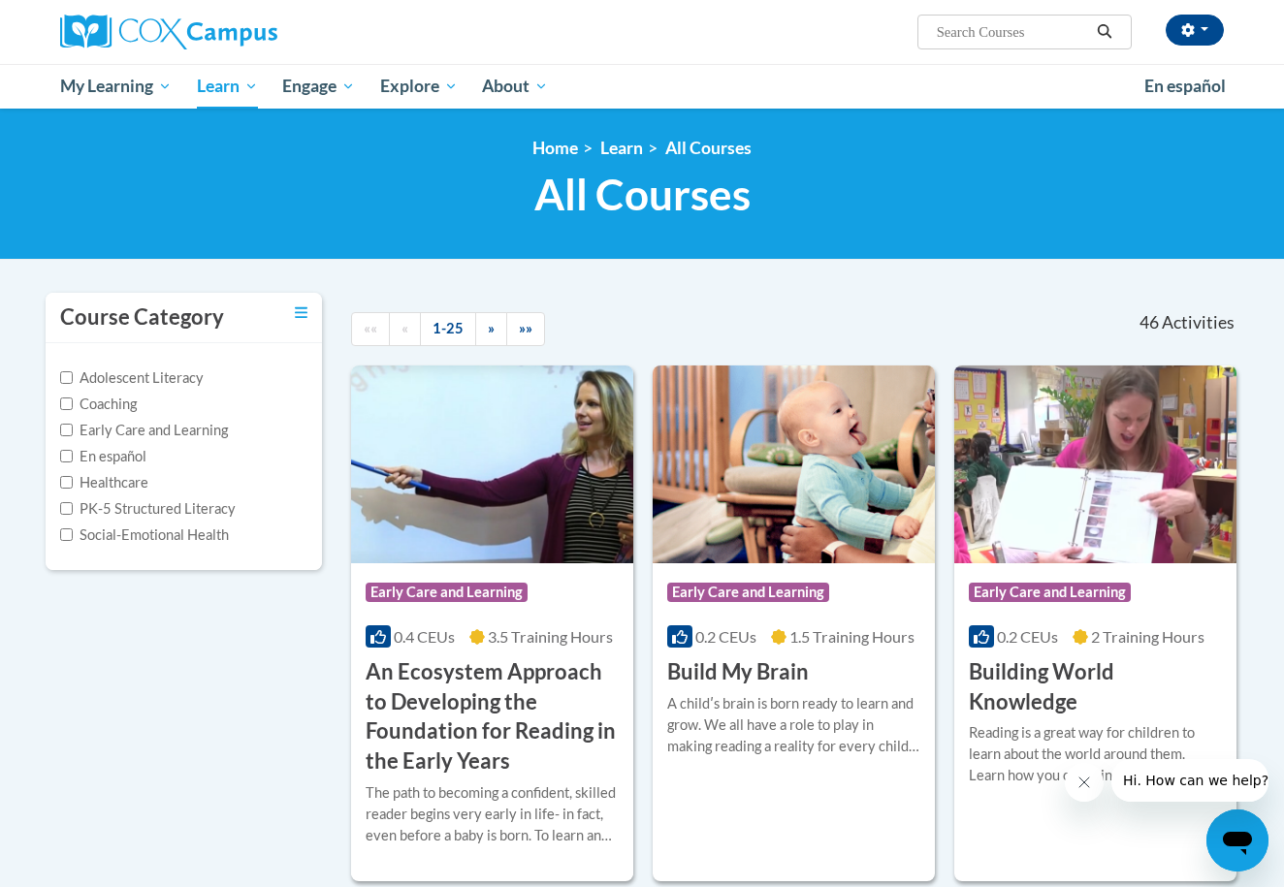
click at [70, 506] on input "PK-5 Structured Literacy" at bounding box center [66, 508] width 13 height 13
checkbox input "true"
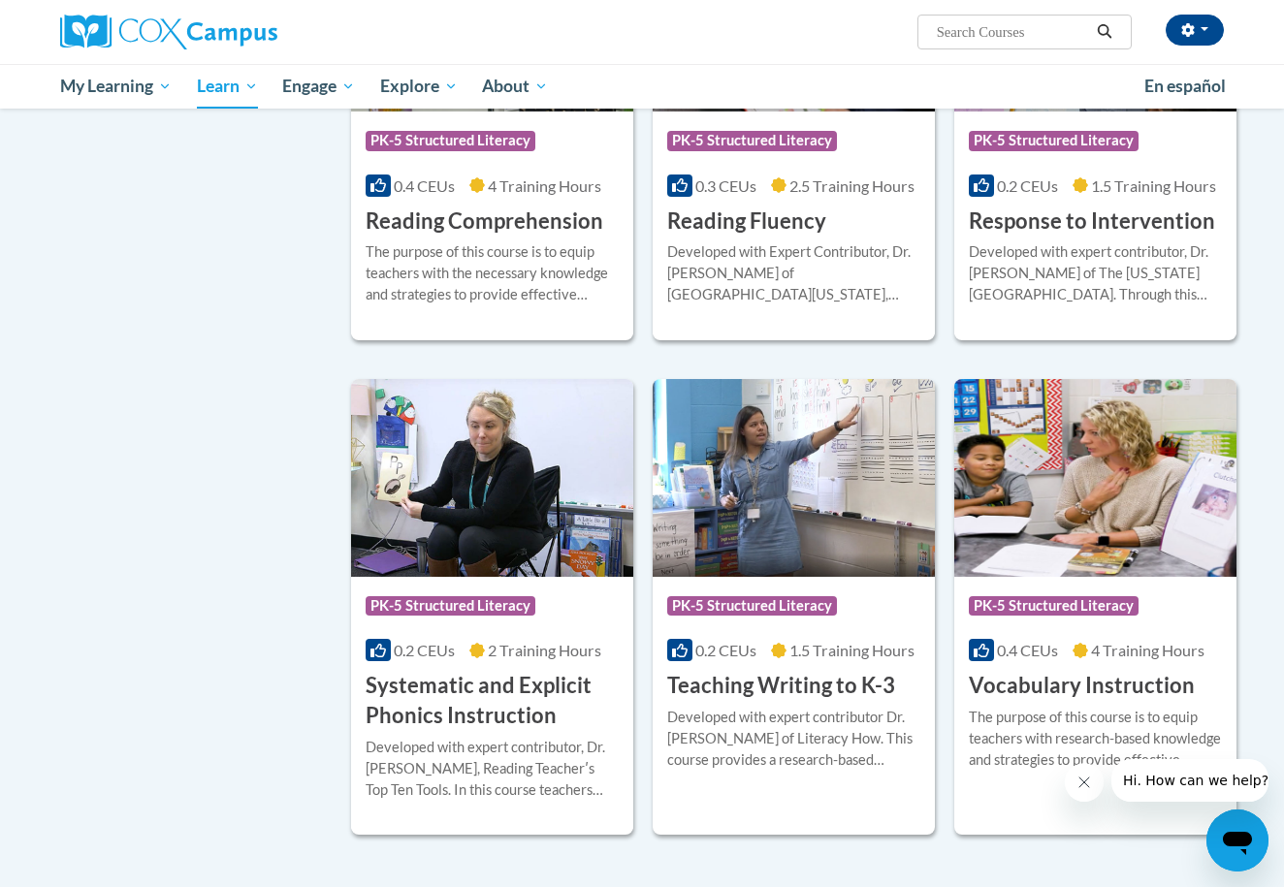
scroll to position [1456, 0]
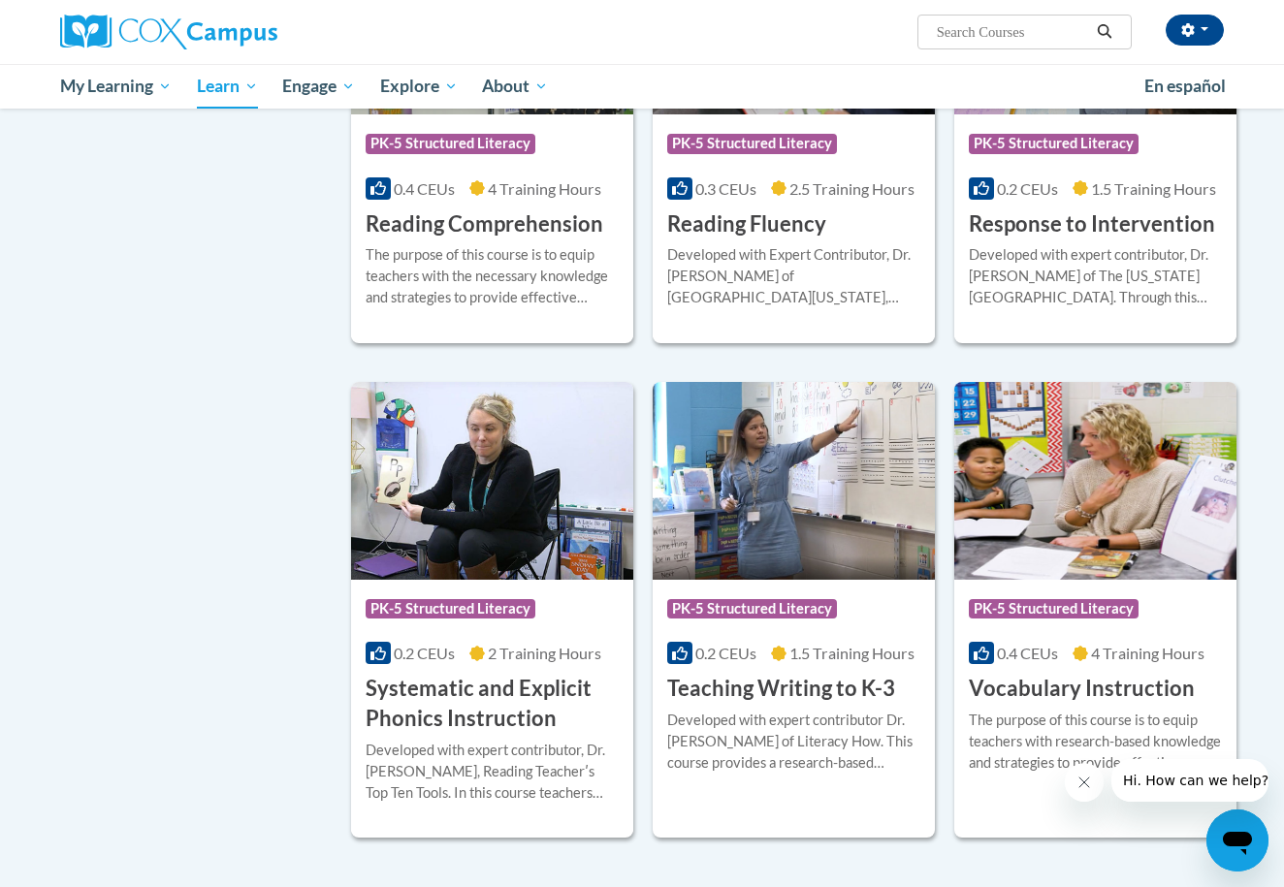
click at [450, 687] on h3 "Systematic and Explicit Phonics Instruction" at bounding box center [492, 704] width 253 height 60
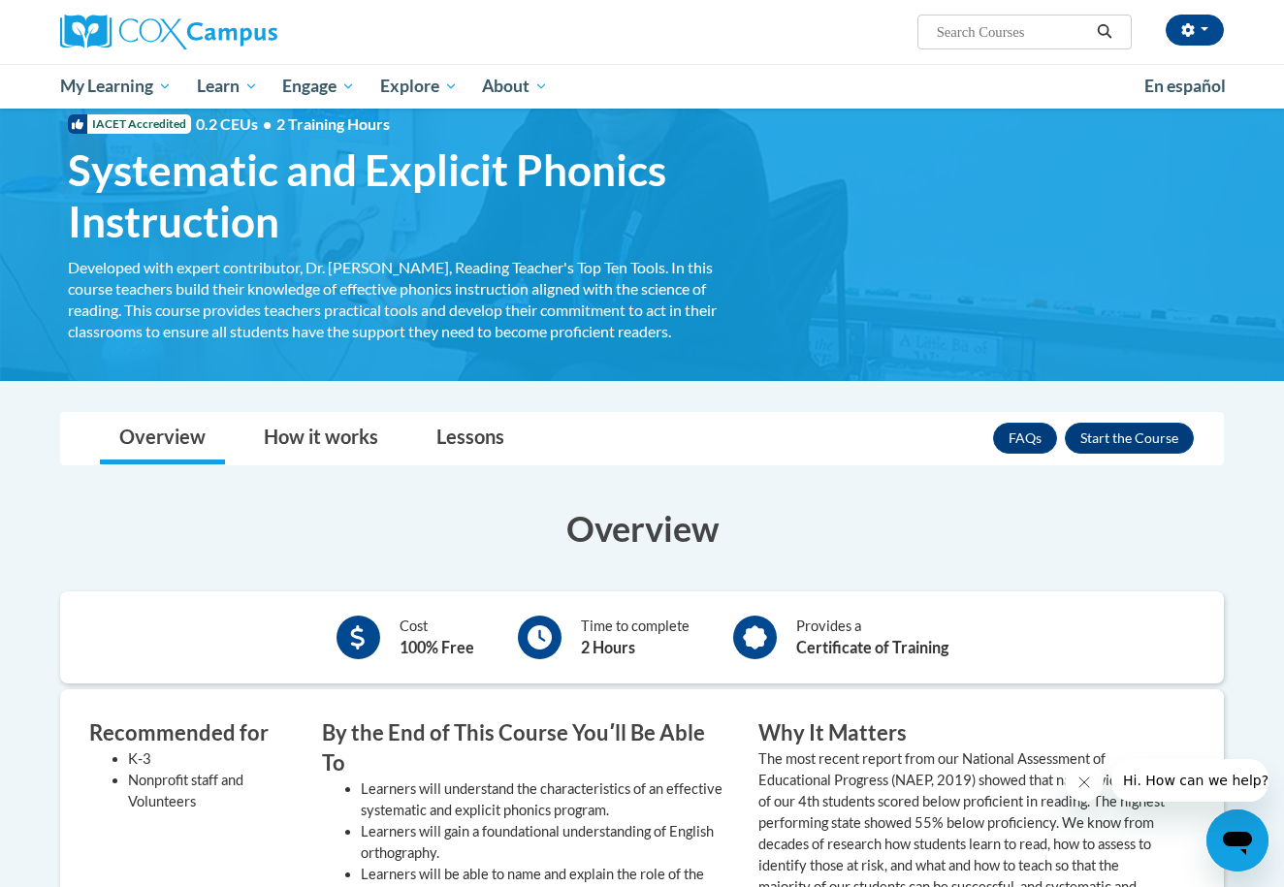
scroll to position [59, 0]
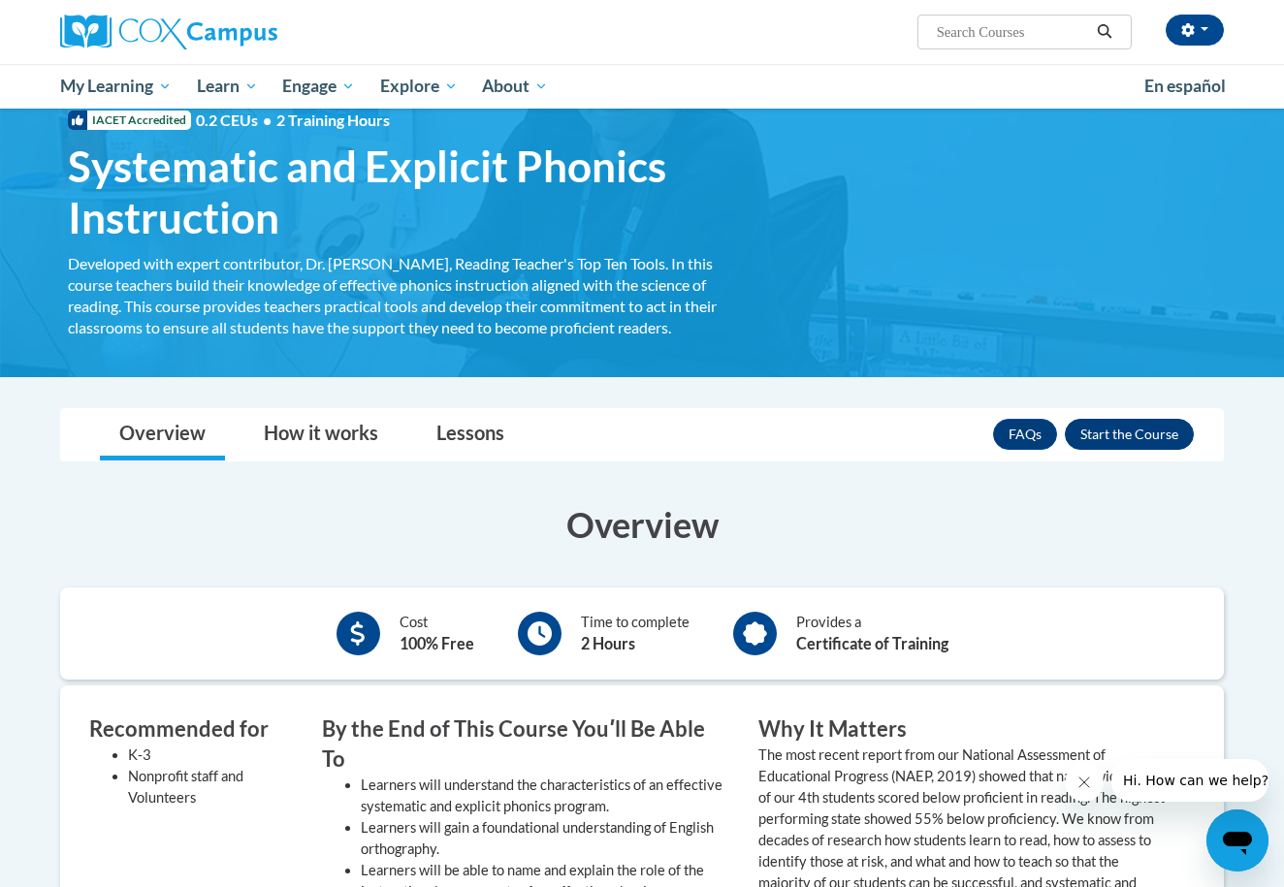
click at [1085, 431] on button "Enroll" at bounding box center [1129, 434] width 129 height 31
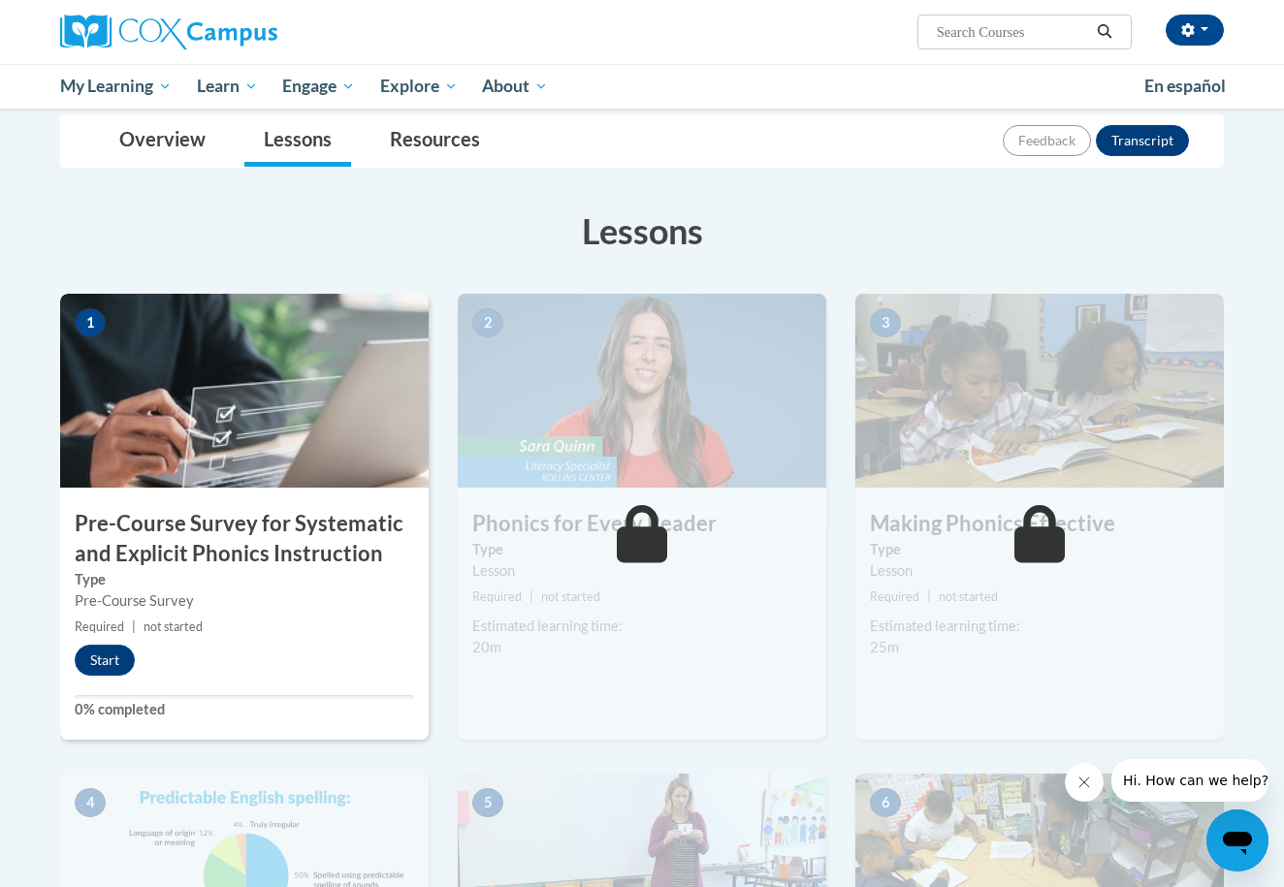
scroll to position [243, 0]
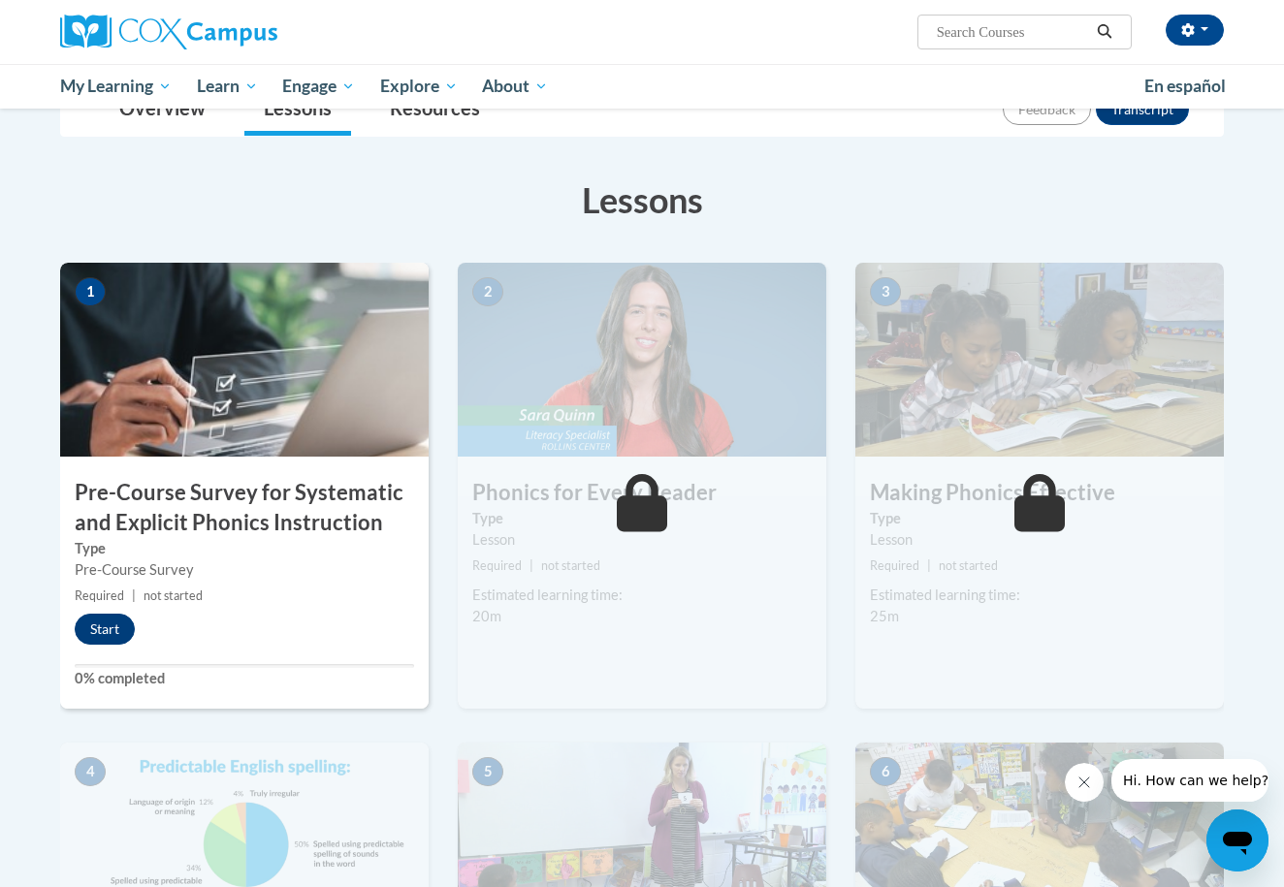
click at [98, 625] on button "Start" at bounding box center [105, 629] width 60 height 31
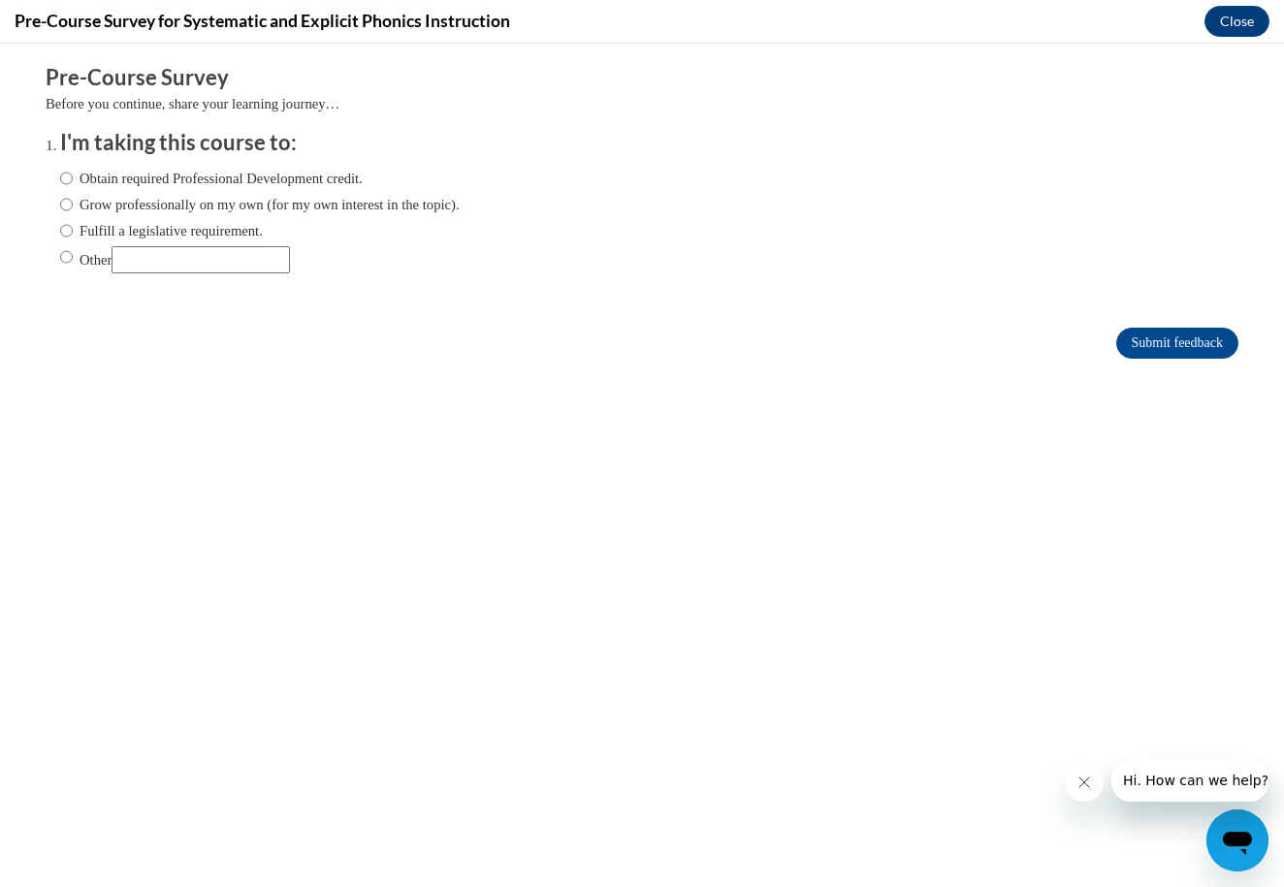
scroll to position [0, 0]
click at [63, 202] on input "Grow professionally on my own (for my own interest in the topic)." at bounding box center [66, 204] width 13 height 21
radio input "true"
click at [1158, 338] on input "Submit feedback" at bounding box center [1177, 343] width 122 height 31
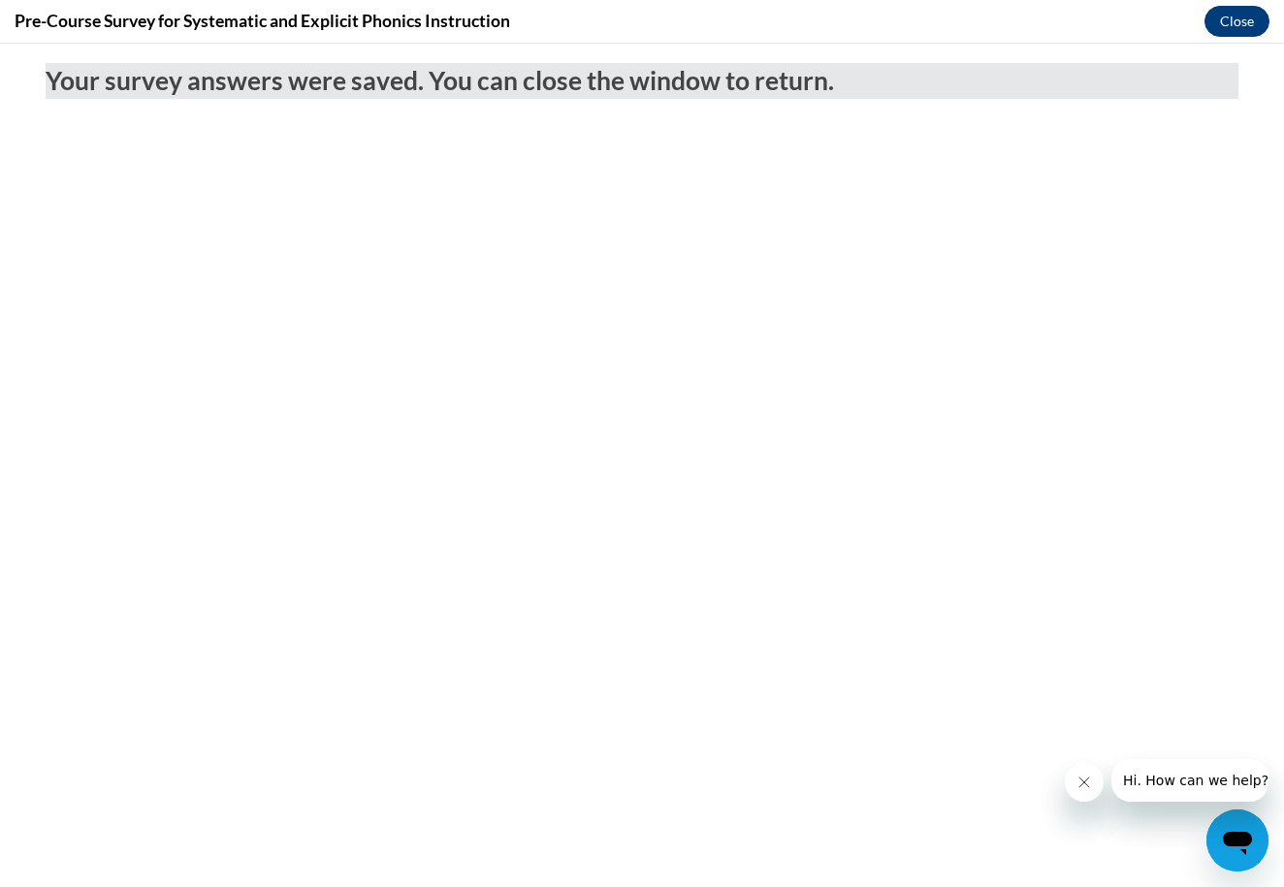
click at [1231, 21] on button "Close" at bounding box center [1237, 21] width 65 height 31
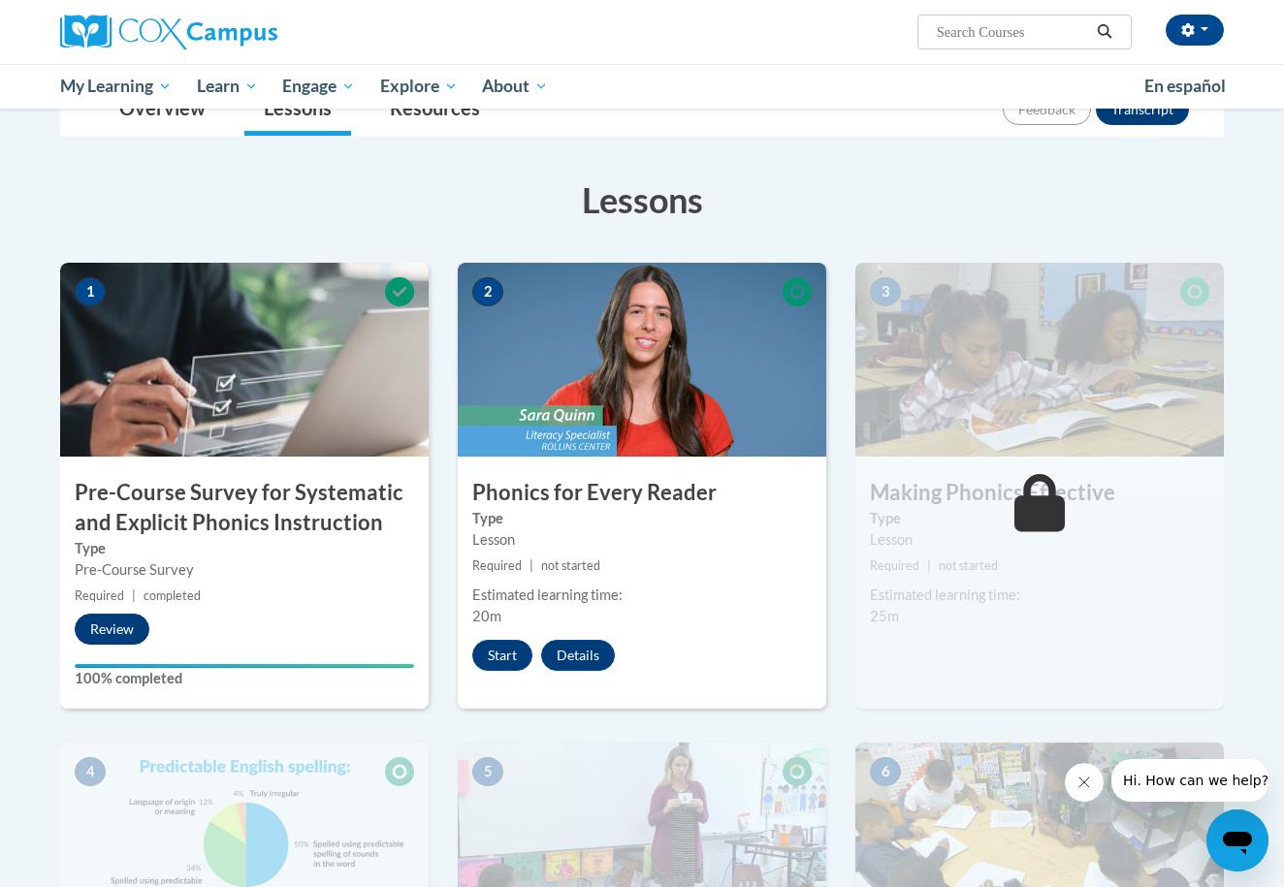
click at [82, 623] on button "Review" at bounding box center [112, 629] width 75 height 31
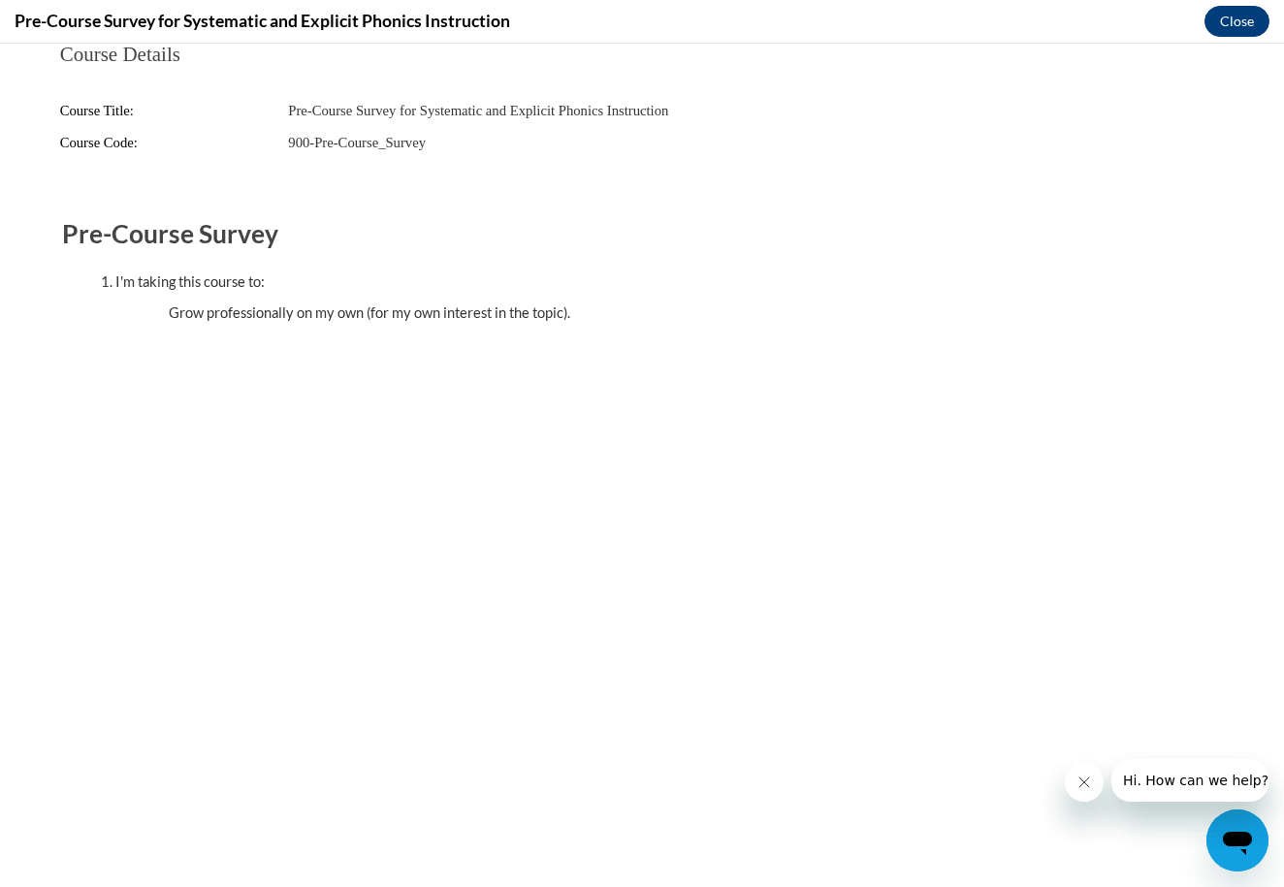
click at [1225, 20] on button "Close" at bounding box center [1237, 21] width 65 height 31
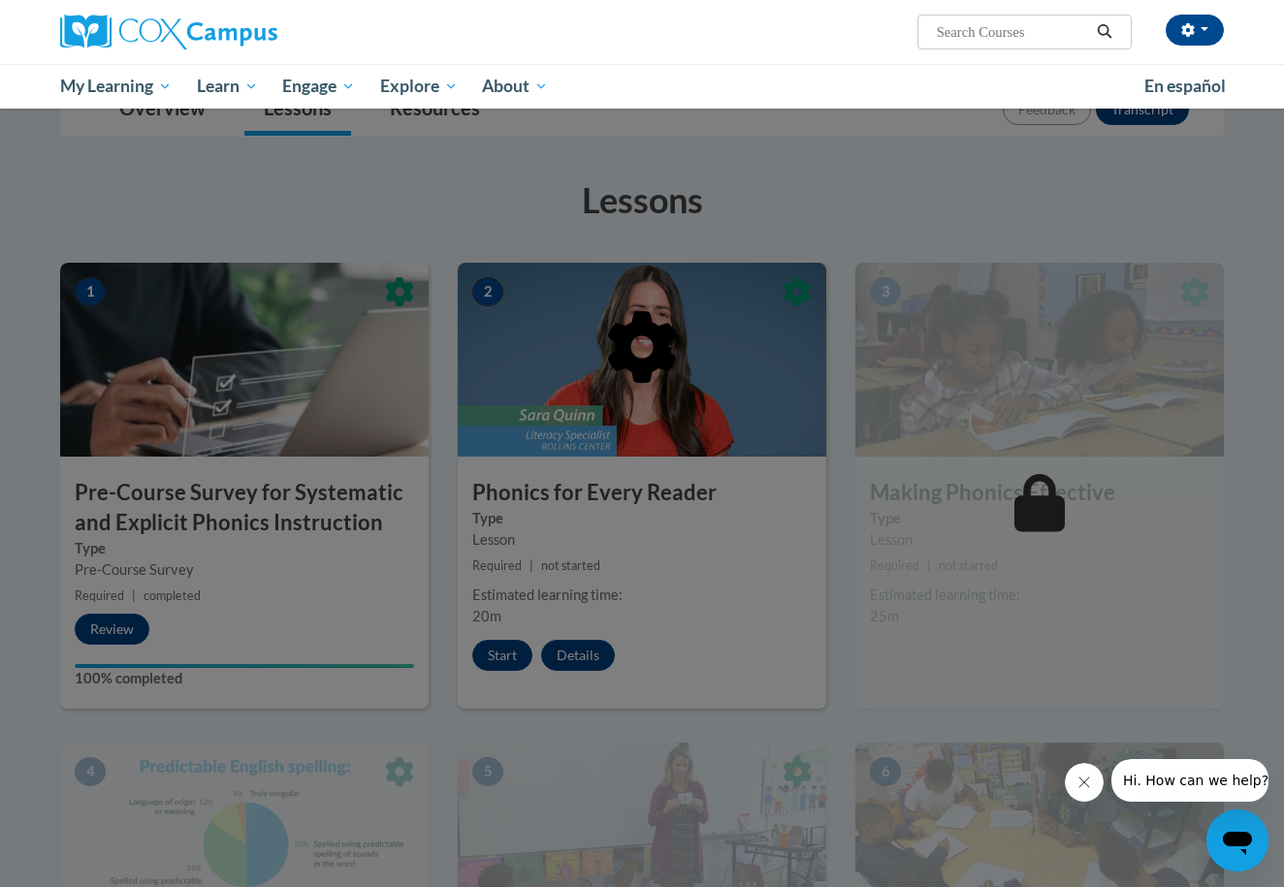
click at [460, 241] on div at bounding box center [642, 443] width 1284 height 887
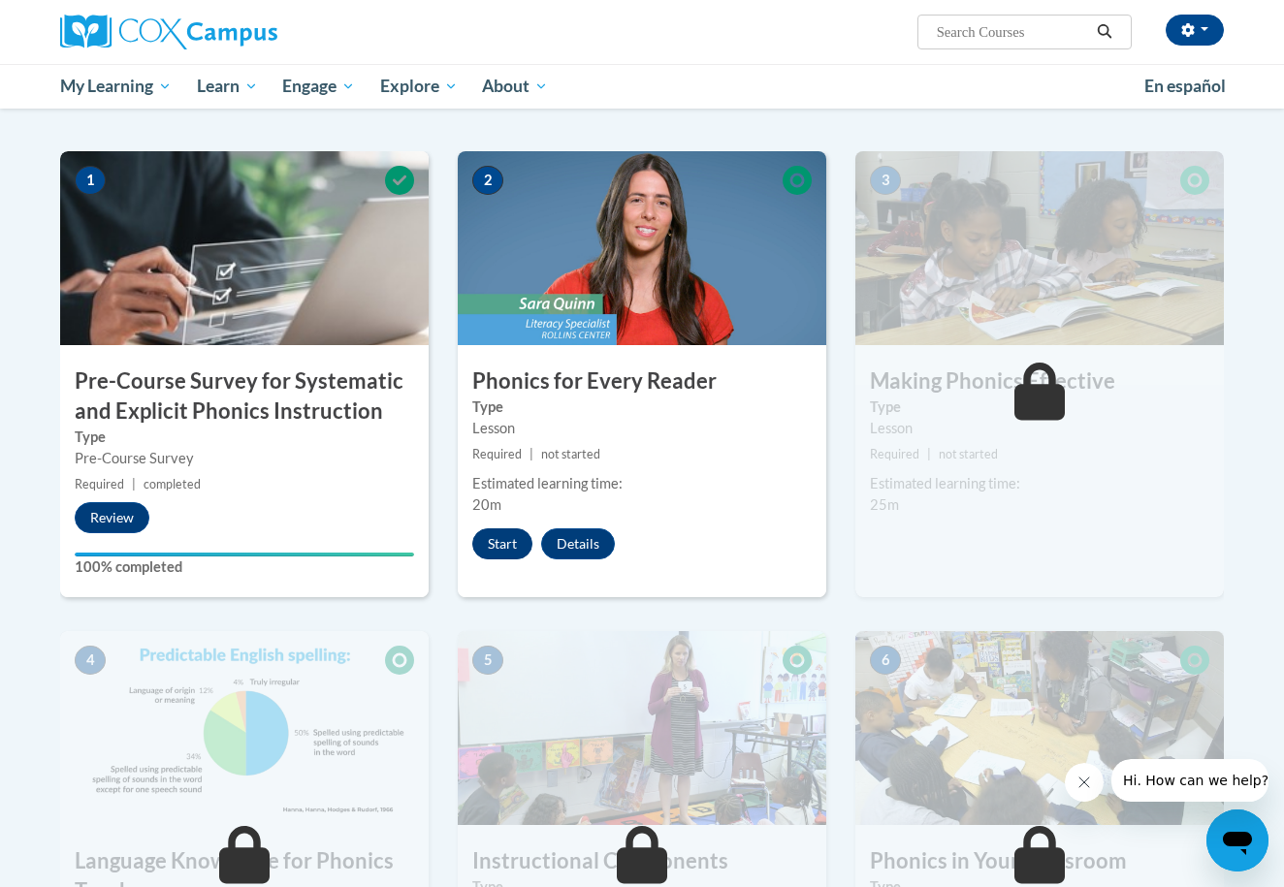
scroll to position [361, 0]
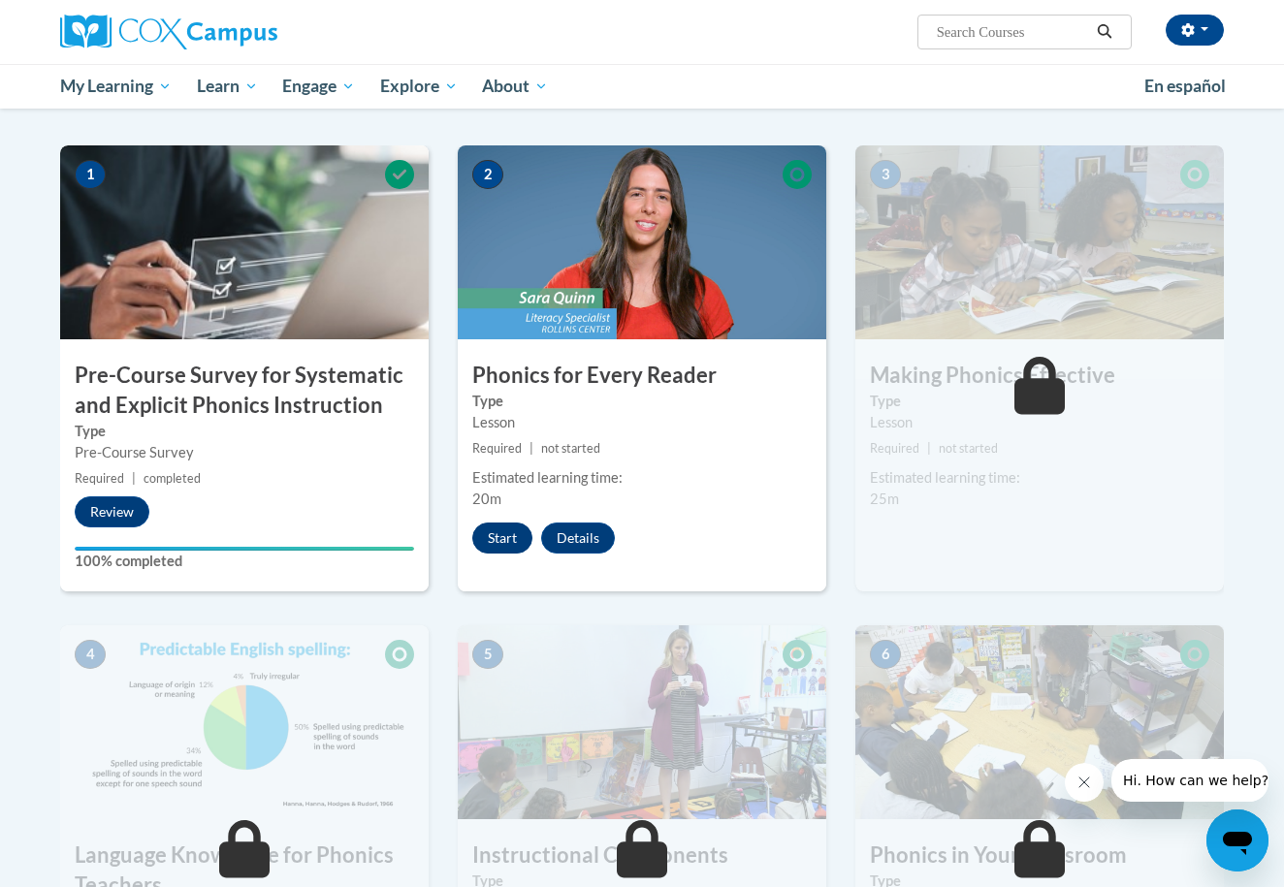
click at [499, 533] on button "Start" at bounding box center [502, 538] width 60 height 31
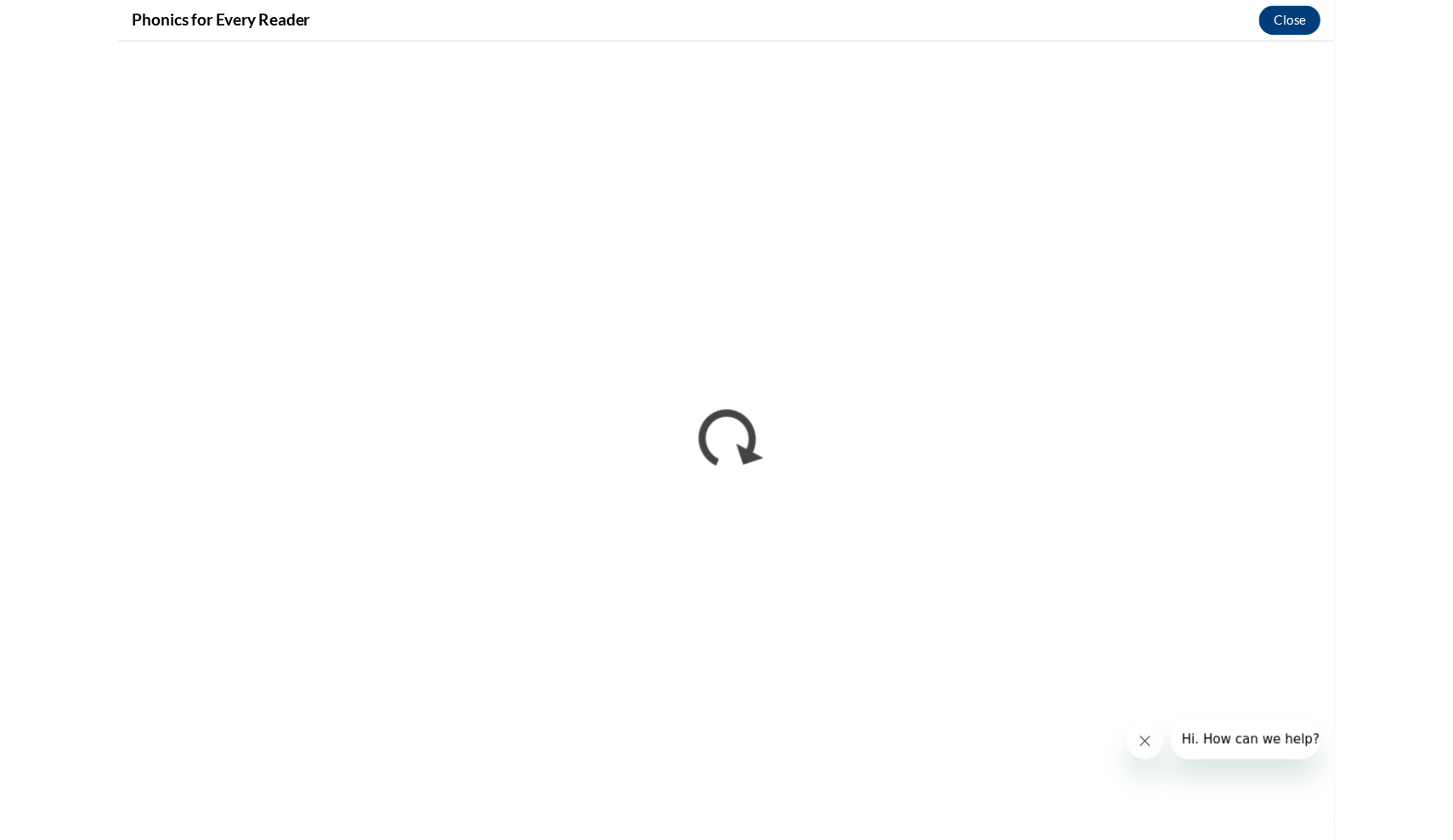
scroll to position [0, 0]
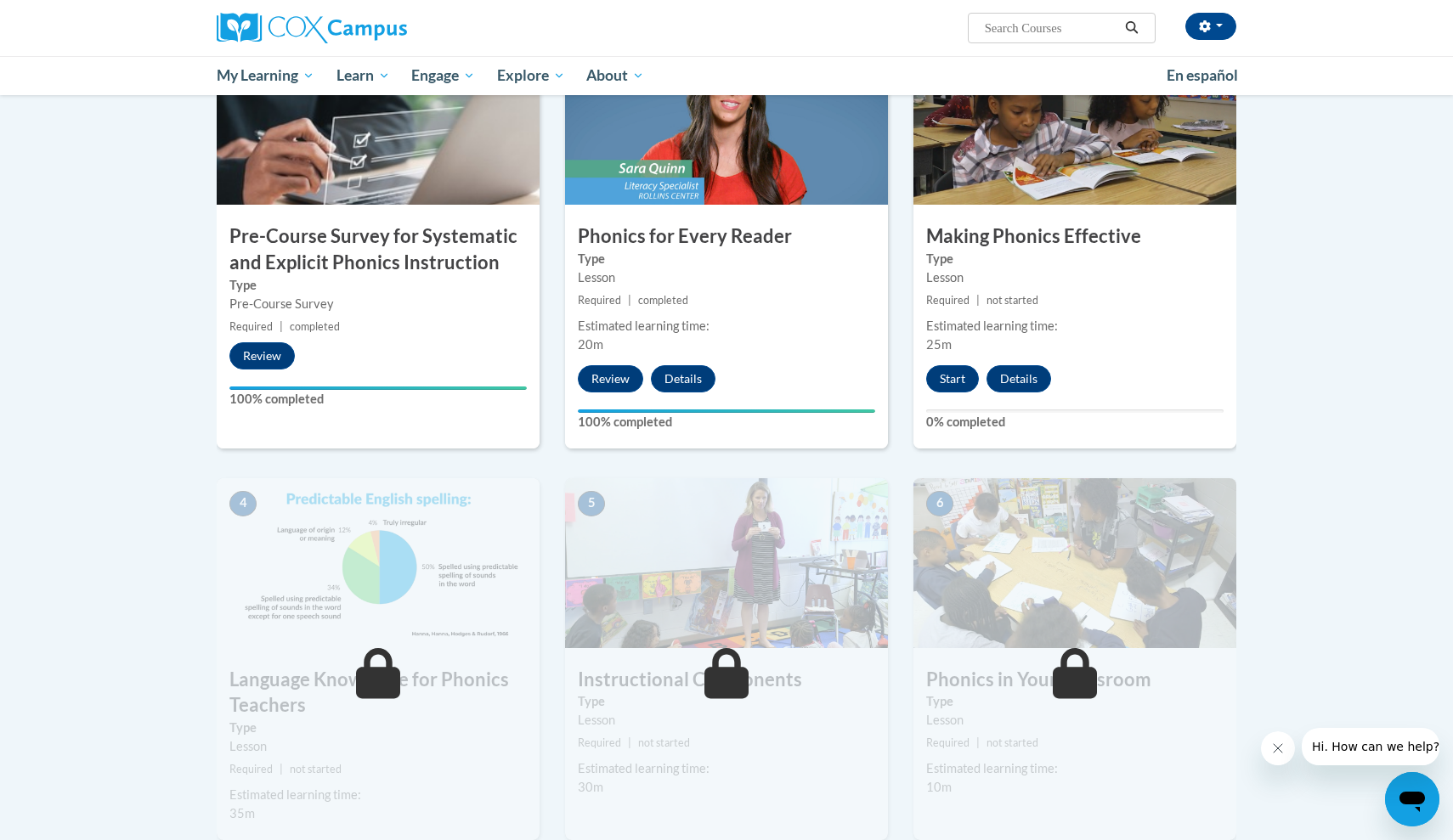
scroll to position [397, 0]
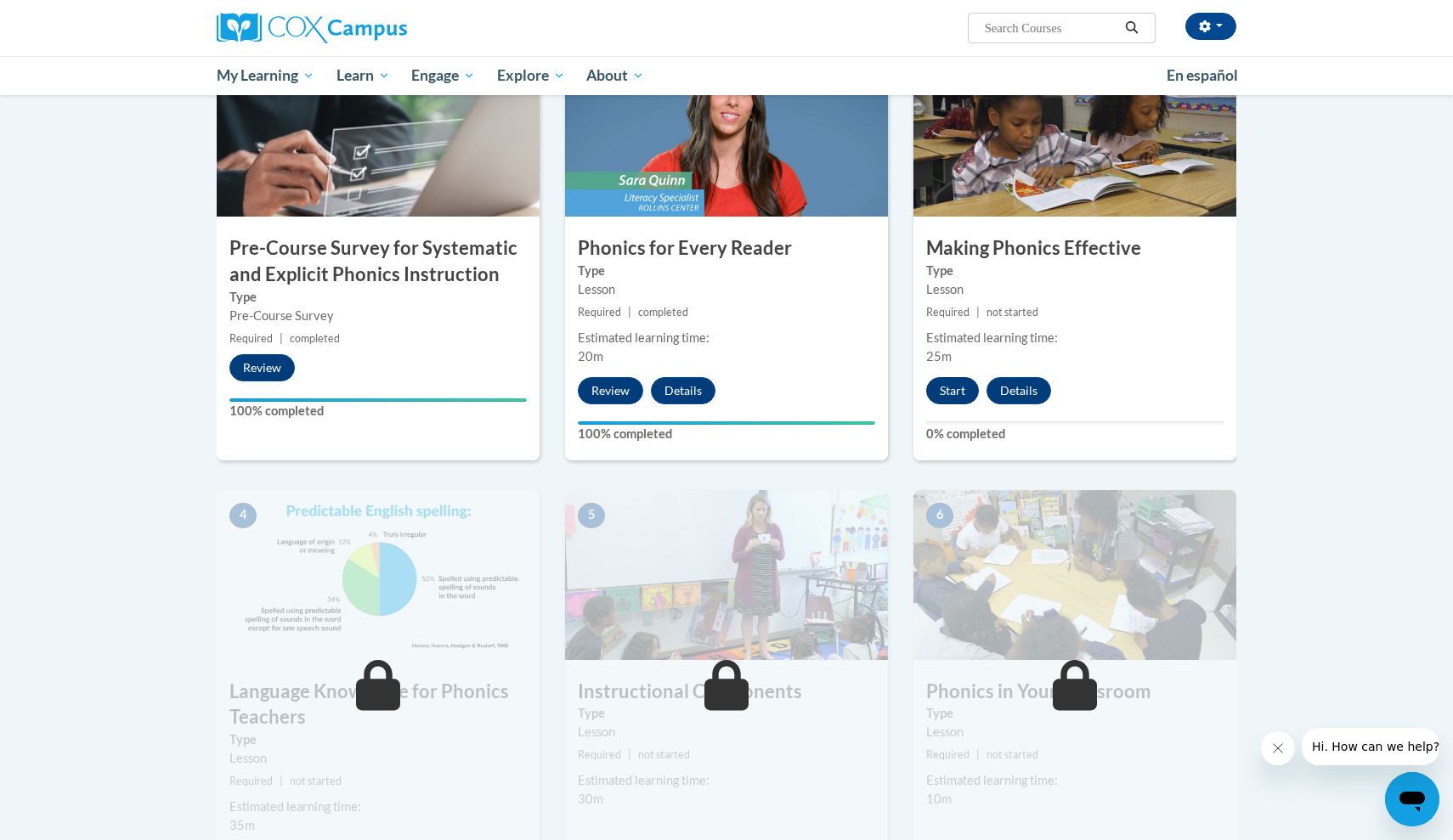
click at [947, 389] on button "Start" at bounding box center [953, 391] width 53 height 27
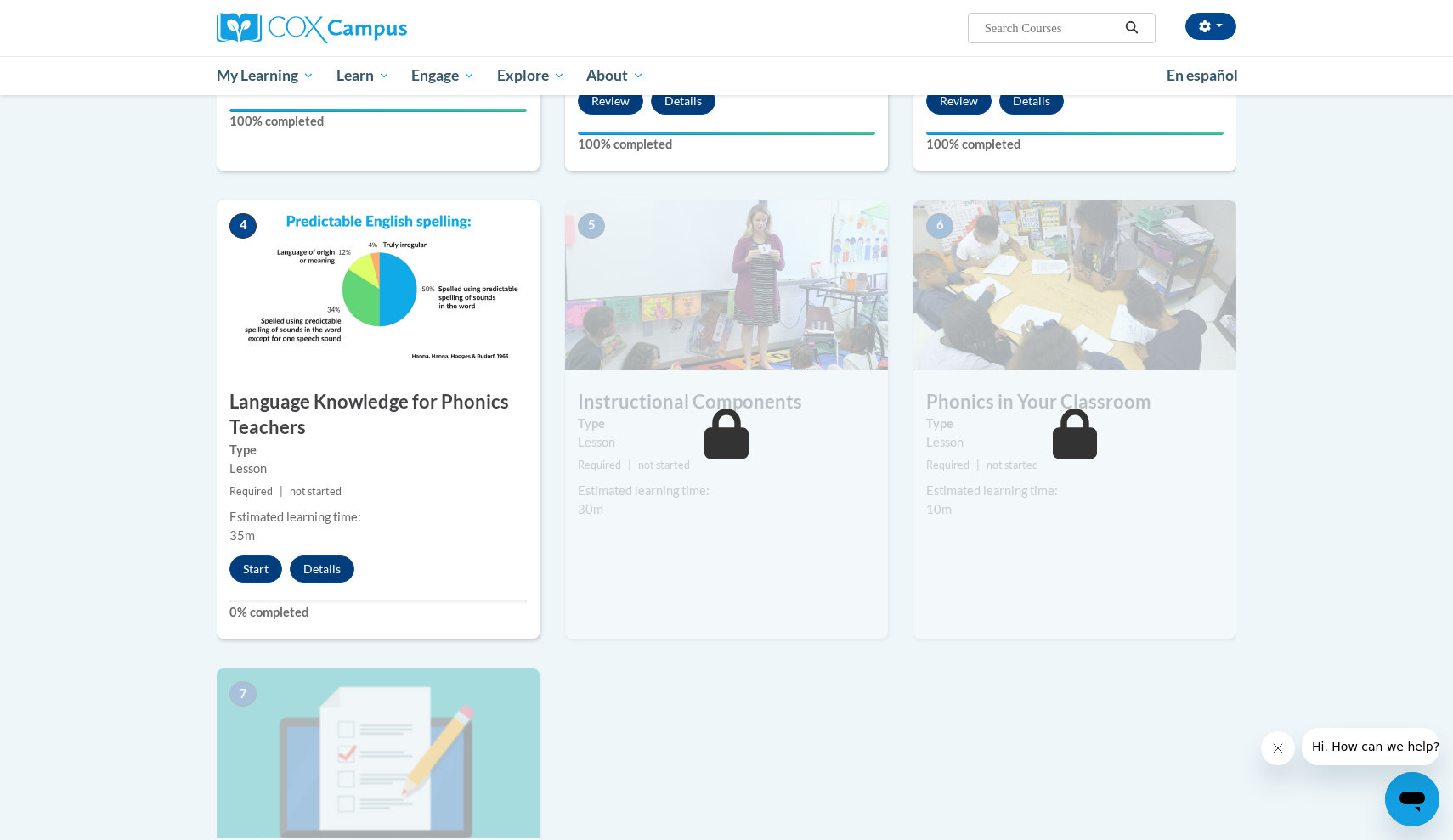
scroll to position [688, 0]
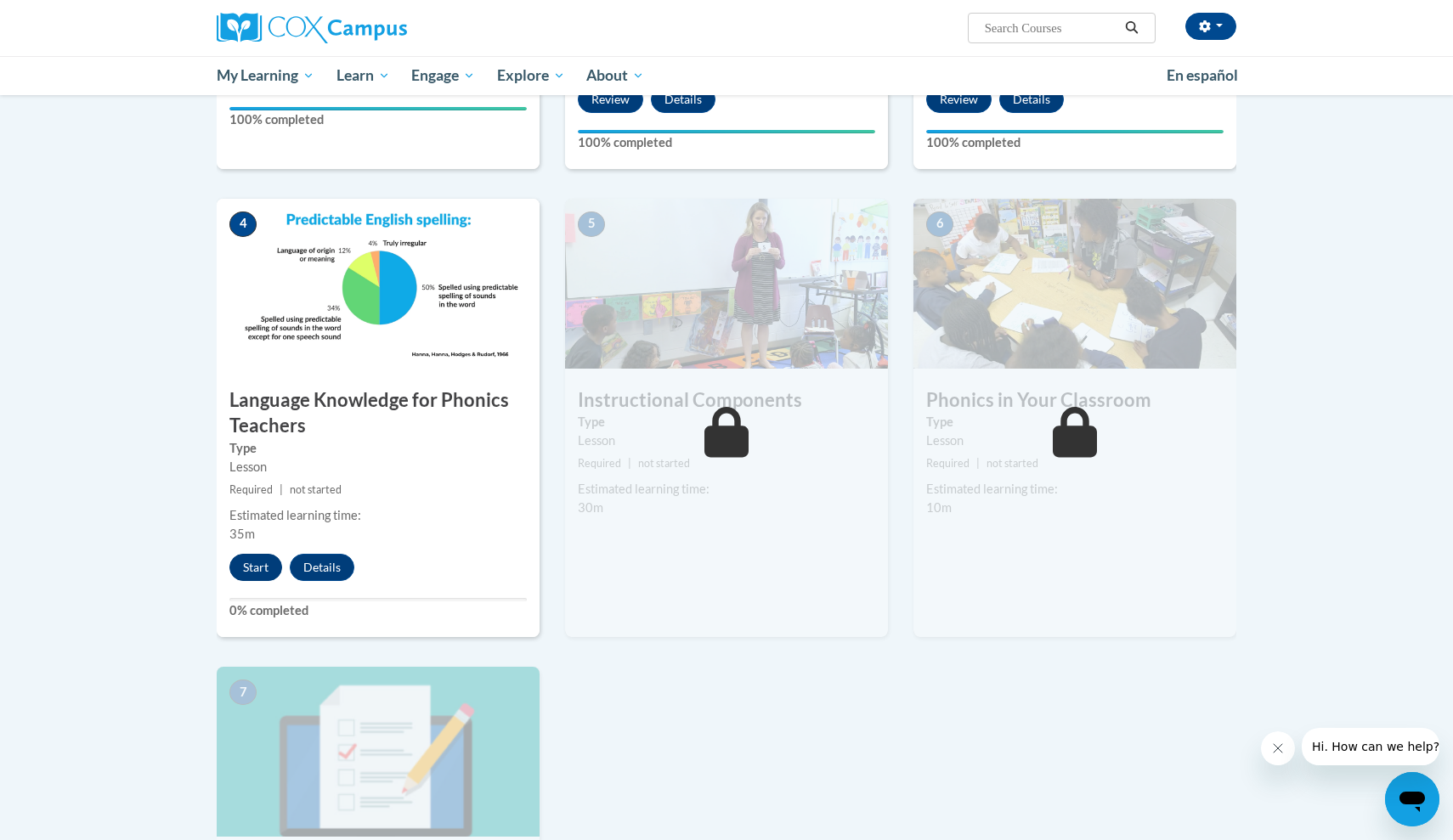
drag, startPoint x: 818, startPoint y: 16, endPoint x: 259, endPoint y: 561, distance: 780.7
click at [259, 561] on button "Start" at bounding box center [256, 567] width 53 height 27
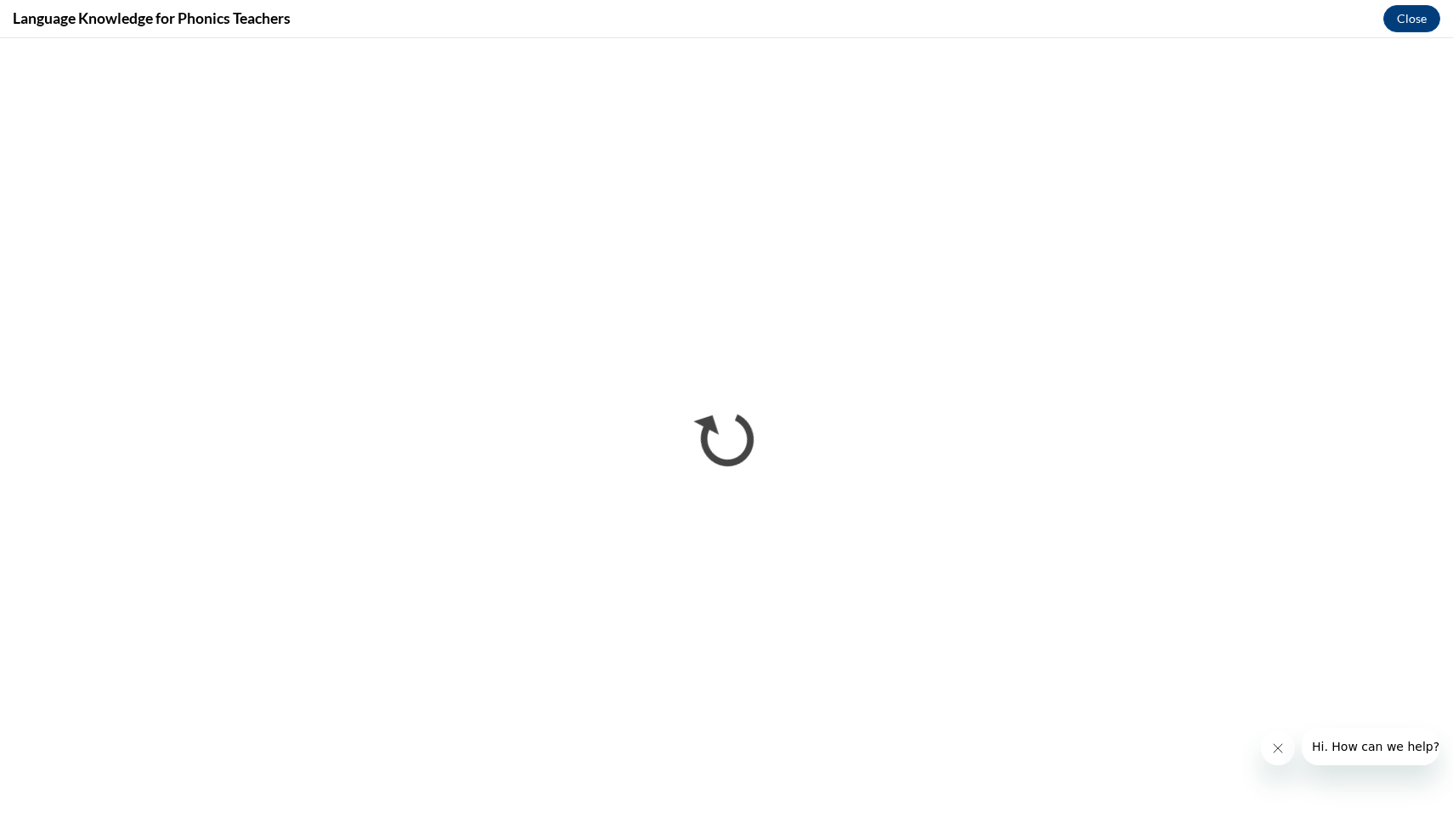
scroll to position [0, 0]
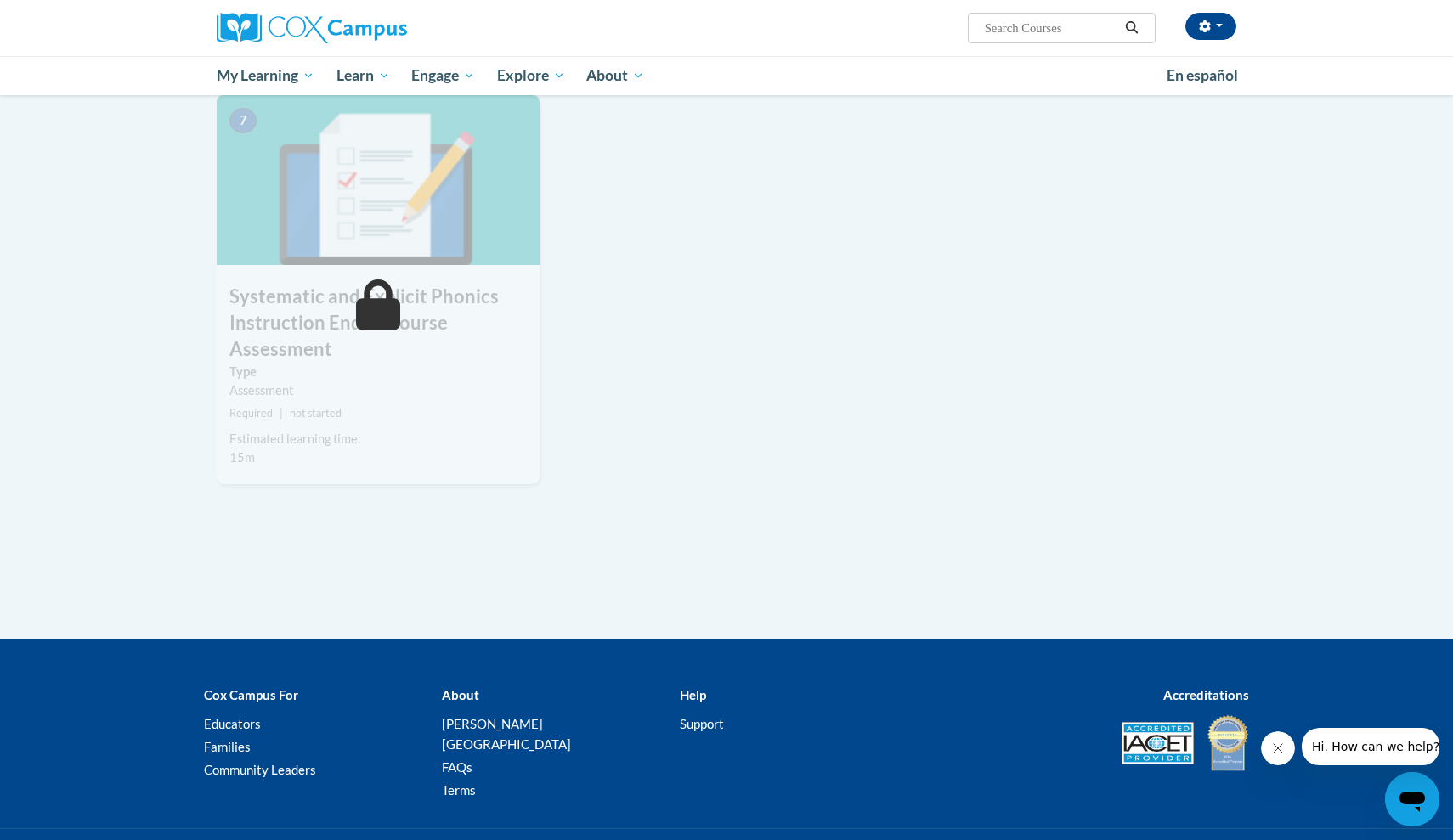
scroll to position [1267, 0]
